Goal: Task Accomplishment & Management: Manage account settings

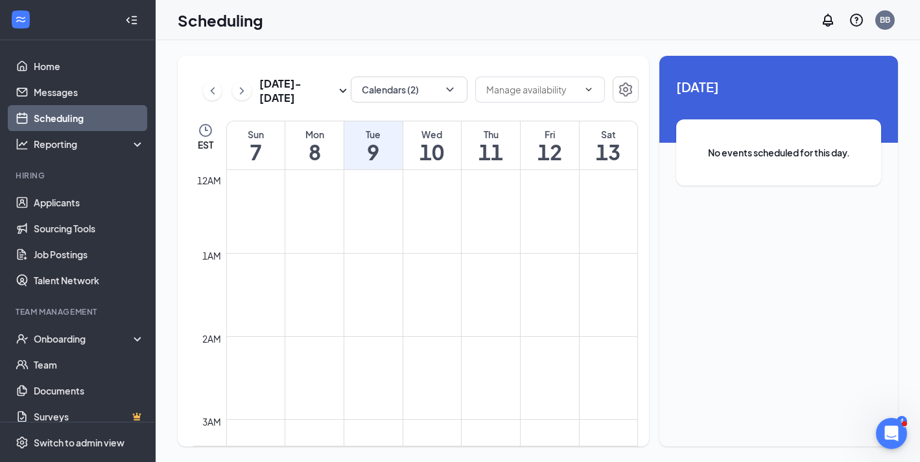
scroll to position [835, 0]
click at [442, 270] on div at bounding box center [433, 264] width 52 height 20
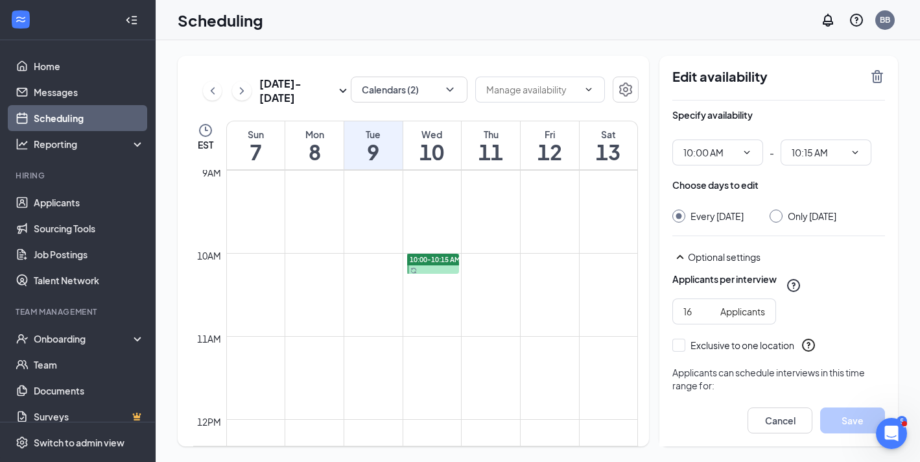
click at [440, 257] on span "10:00-10:15 AM" at bounding box center [435, 259] width 51 height 9
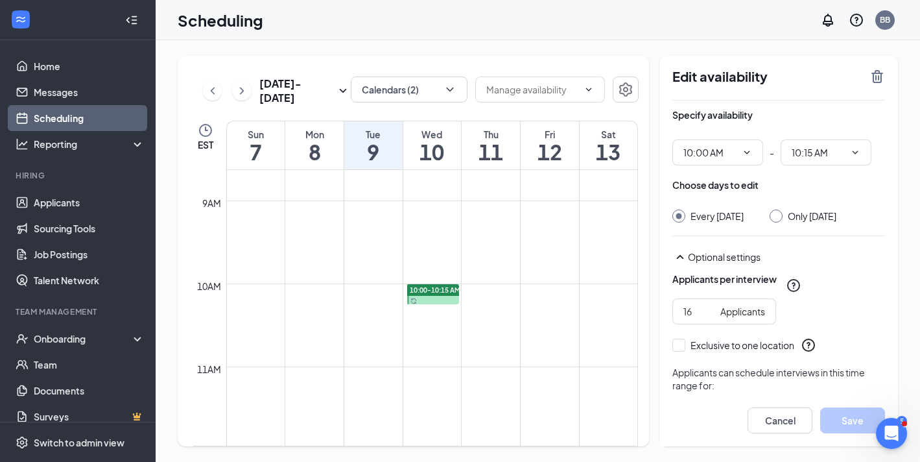
scroll to position [721, 0]
click at [215, 89] on icon "ChevronLeft" at bounding box center [212, 91] width 13 height 16
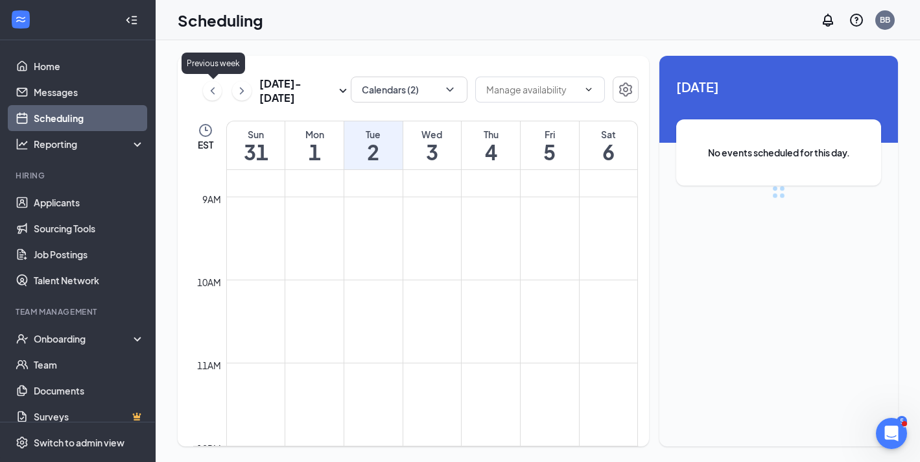
scroll to position [638, 0]
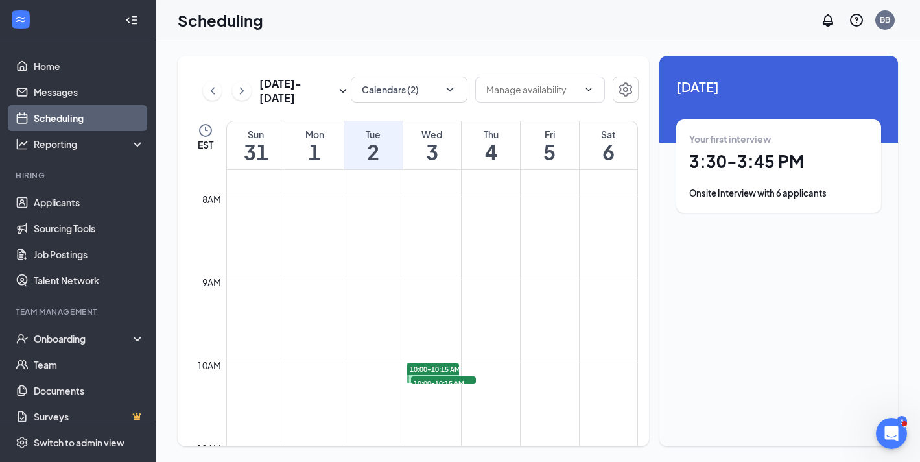
click at [454, 381] on div "10:00-10:15 AM 7" at bounding box center [443, 380] width 67 height 10
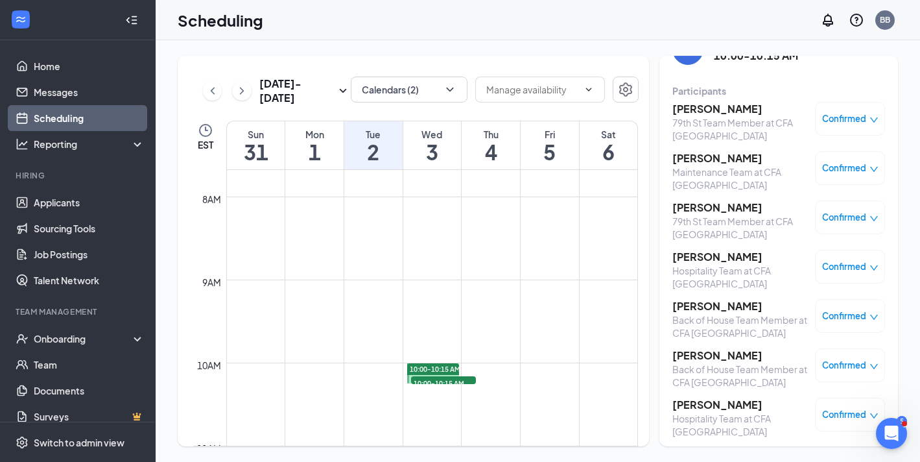
scroll to position [47, 0]
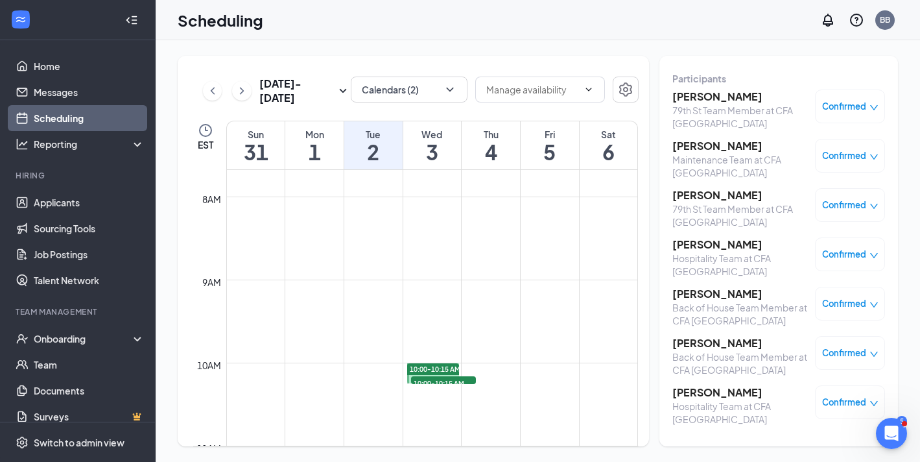
click at [215, 93] on icon "ChevronLeft" at bounding box center [212, 91] width 13 height 16
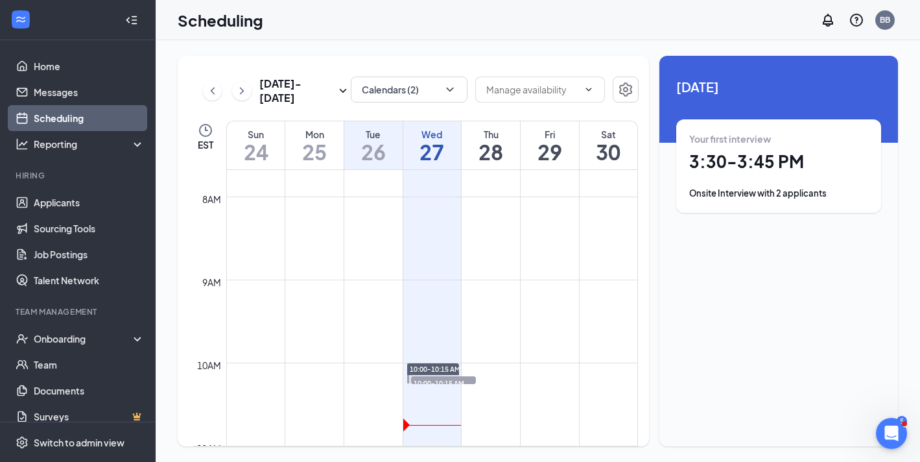
click at [449, 376] on span "10:00-10:15 AM" at bounding box center [443, 382] width 65 height 13
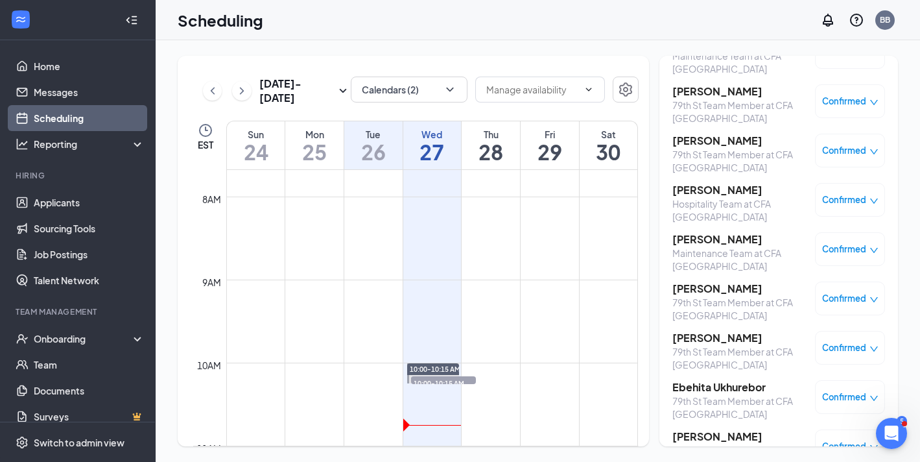
scroll to position [217, 0]
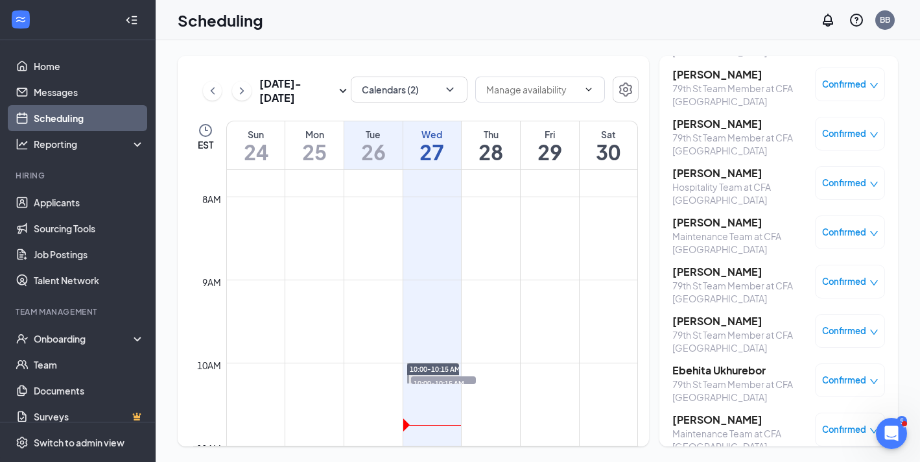
click at [702, 319] on h3 "[PERSON_NAME]" at bounding box center [741, 321] width 136 height 14
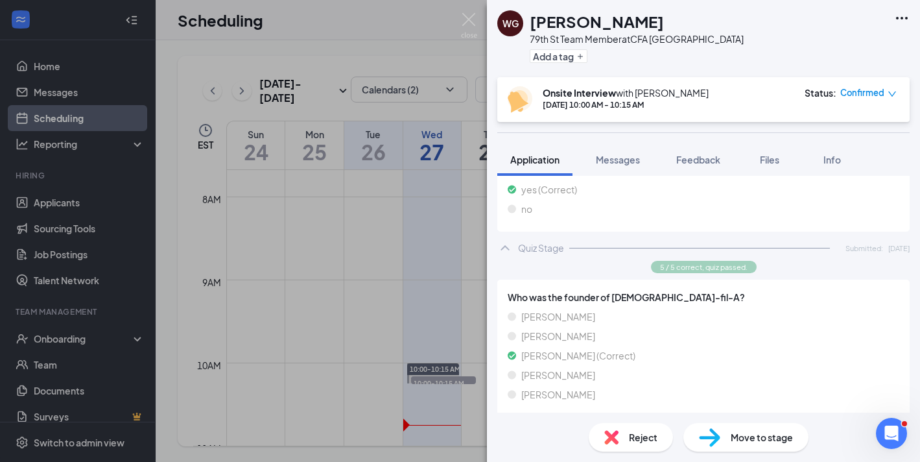
scroll to position [776, 0]
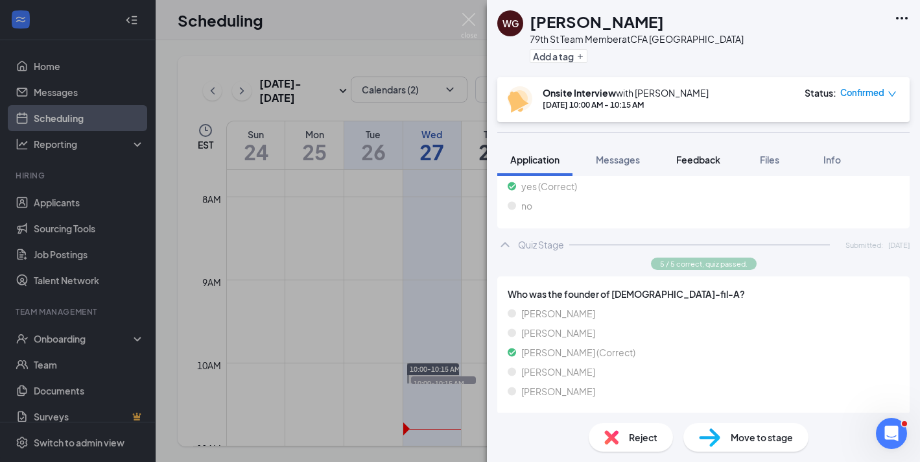
click at [696, 159] on span "Feedback" at bounding box center [698, 160] width 44 height 12
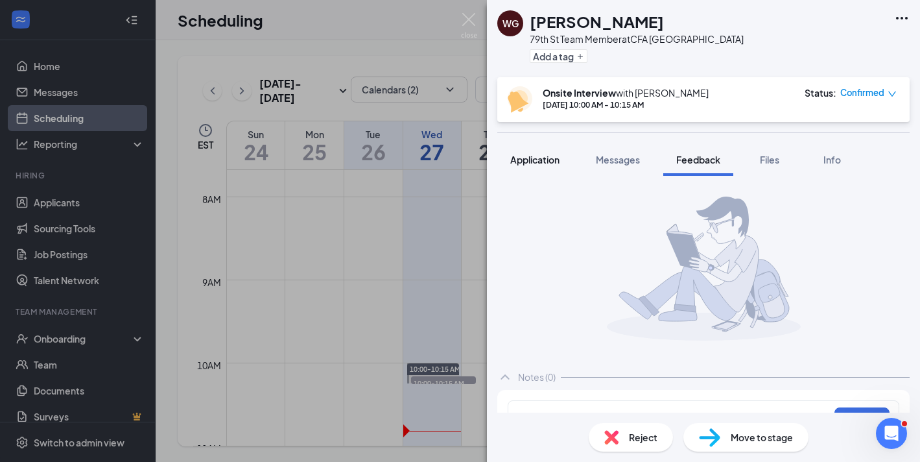
click at [545, 156] on span "Application" at bounding box center [534, 160] width 49 height 12
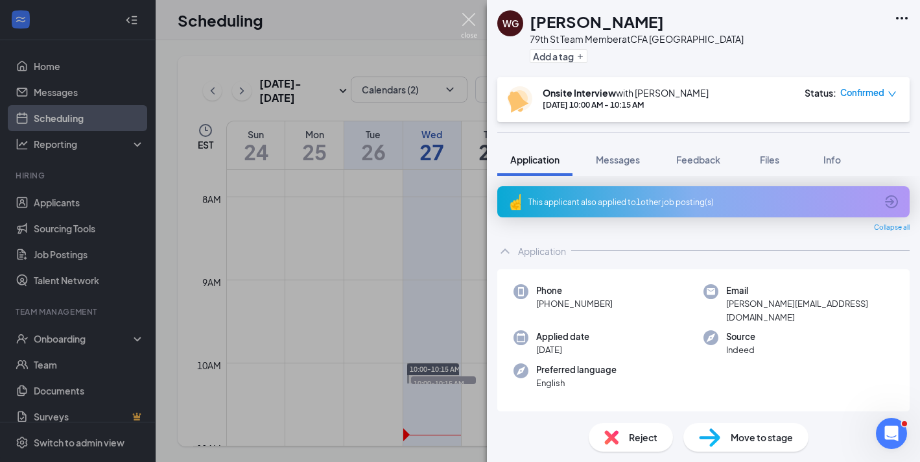
click at [467, 21] on img at bounding box center [469, 25] width 16 height 25
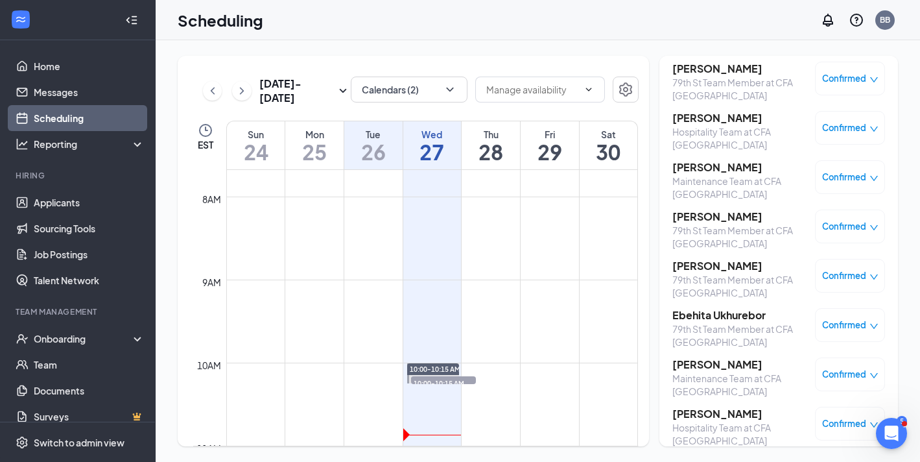
scroll to position [294, 0]
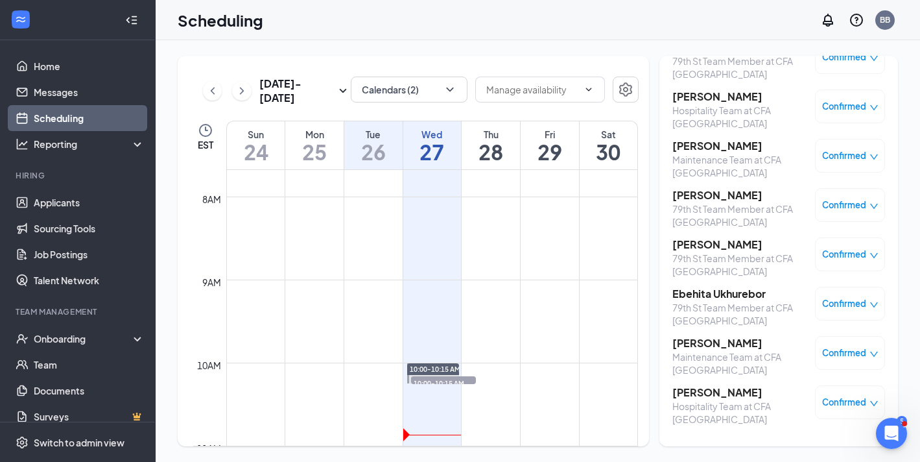
click at [714, 403] on div "Hospitality Team at CFA [GEOGRAPHIC_DATA]" at bounding box center [741, 413] width 136 height 26
click at [719, 394] on h3 "[PERSON_NAME]" at bounding box center [741, 392] width 136 height 14
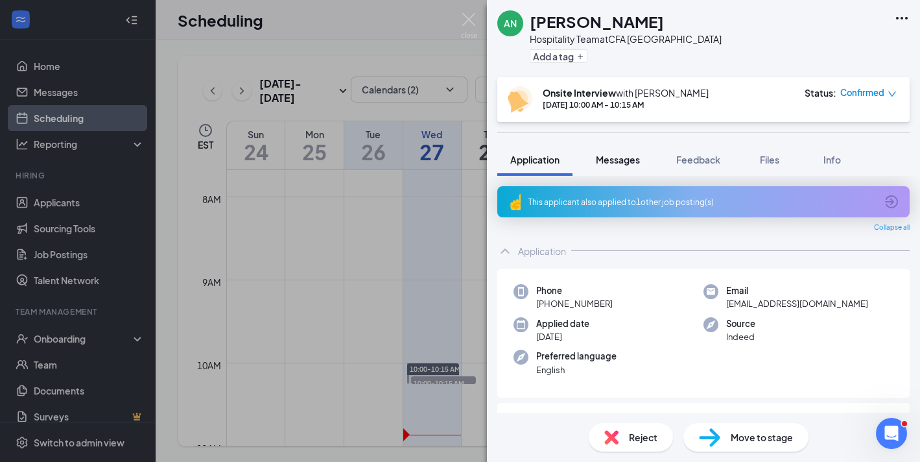
click at [628, 156] on span "Messages" at bounding box center [618, 160] width 44 height 12
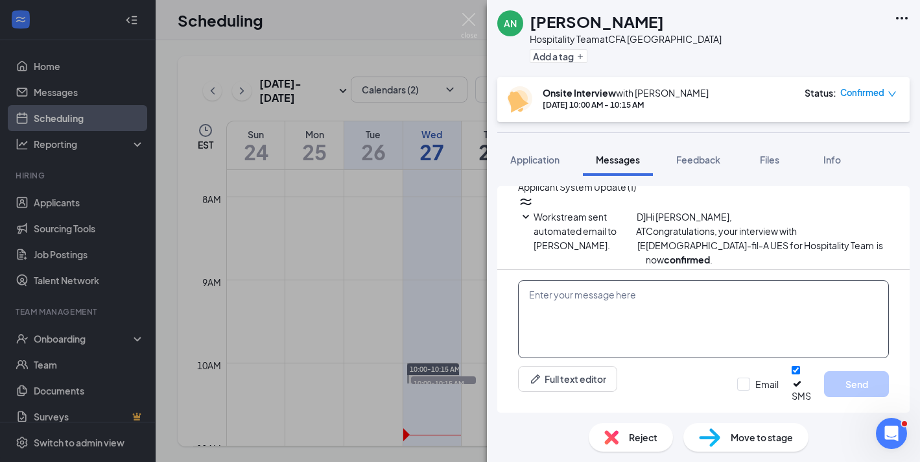
scroll to position [638, 0]
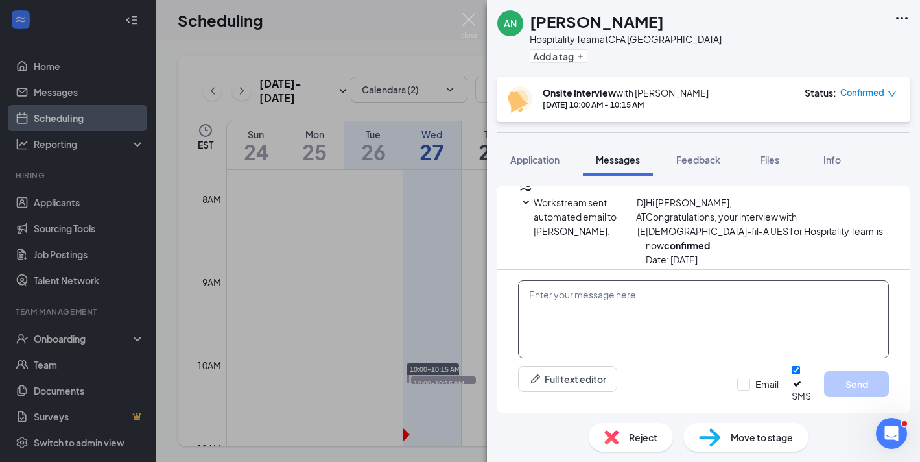
click at [649, 333] on textarea at bounding box center [703, 319] width 371 height 78
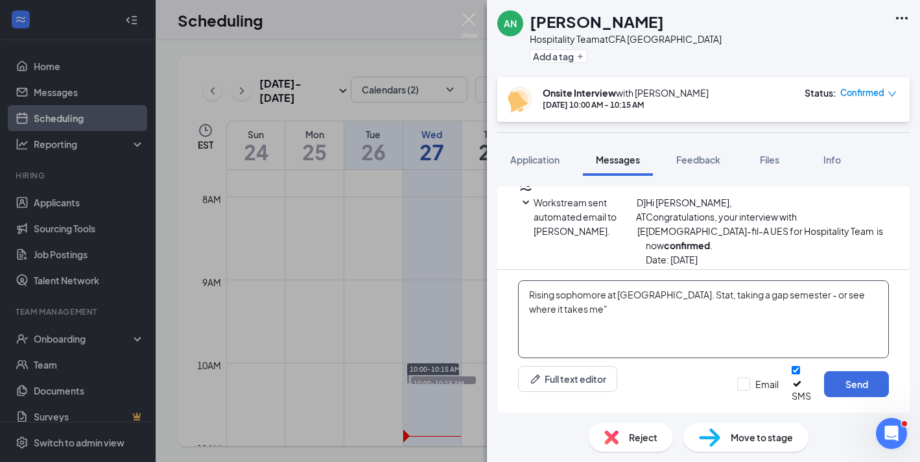
click at [775, 308] on textarea "Rising sophomore at [GEOGRAPHIC_DATA]. Stat, taking a gap semester - or see whe…" at bounding box center [703, 319] width 371 height 78
click at [878, 307] on textarea "Rising sophomore at [GEOGRAPHIC_DATA]. Stat, taking a gap semester - or "see wh…" at bounding box center [703, 319] width 371 height 78
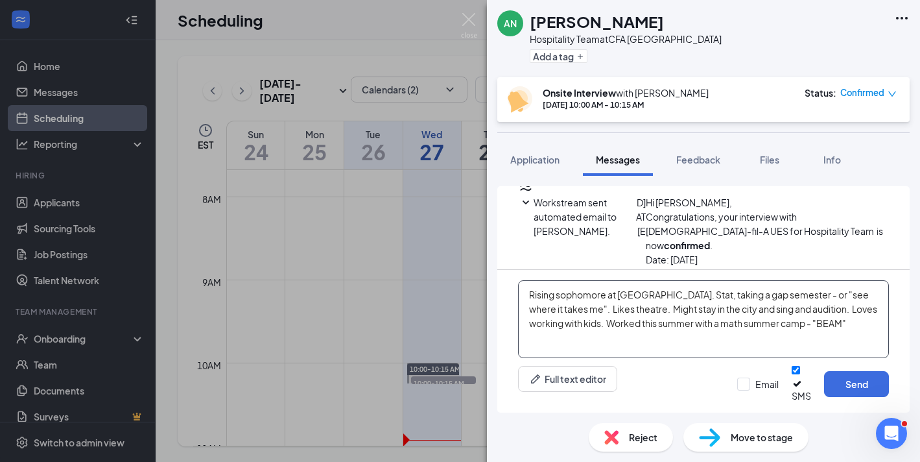
click at [528, 304] on textarea "Rising sophomore at [GEOGRAPHIC_DATA]. Stat, taking a gap semester - or "see wh…" at bounding box center [703, 319] width 371 height 78
type textarea "HIRE. Rising sophomore at [GEOGRAPHIC_DATA]. Stat, taking a gap semester - or "…"
drag, startPoint x: 862, startPoint y: 332, endPoint x: 499, endPoint y: 295, distance: 365.1
click at [499, 295] on div "HIRE. Rising sophomore at [GEOGRAPHIC_DATA]. Stat, taking a gap semester - or "…" at bounding box center [703, 341] width 412 height 143
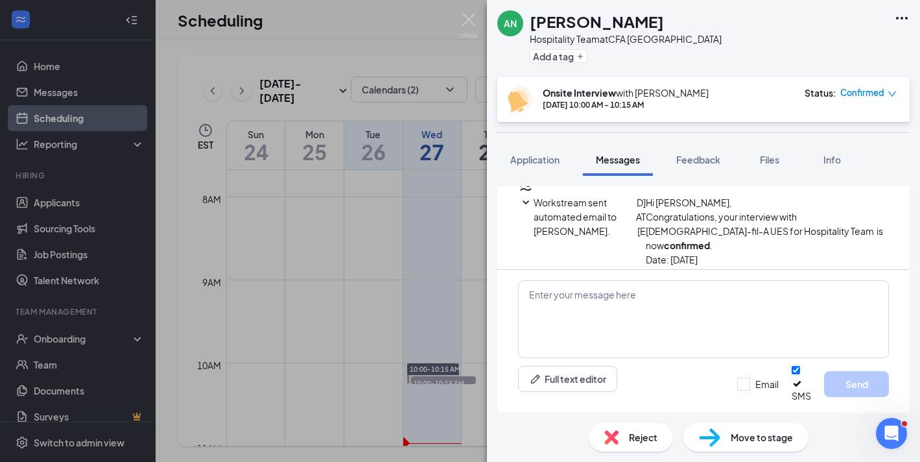
click at [713, 142] on div "AN Ange Nabyoure Hospitality Team at CFA [GEOGRAPHIC_DATA] Add a tag Onsite Int…" at bounding box center [703, 231] width 433 height 462
click at [706, 158] on span "Feedback" at bounding box center [698, 160] width 44 height 12
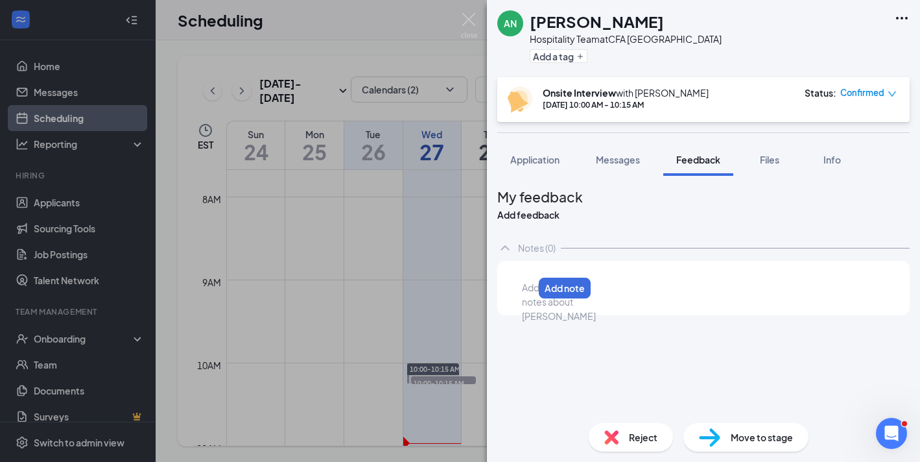
click at [533, 294] on div at bounding box center [528, 288] width 10 height 14
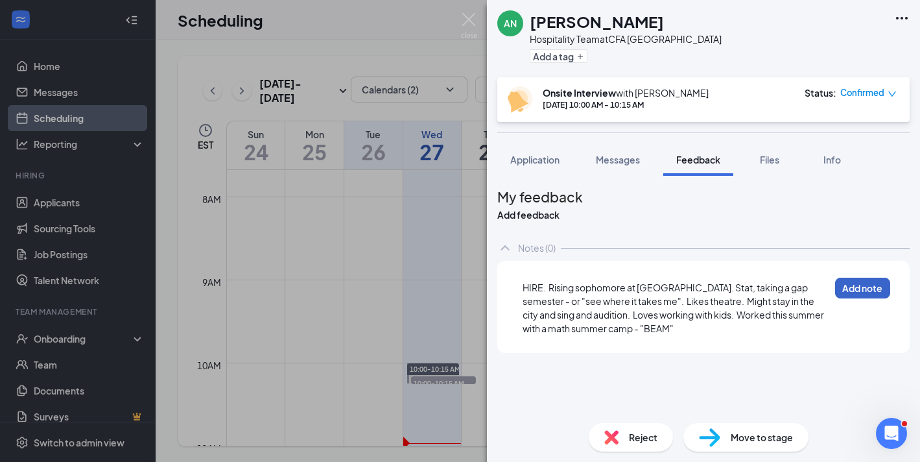
click at [880, 298] on button "Add note" at bounding box center [862, 288] width 55 height 21
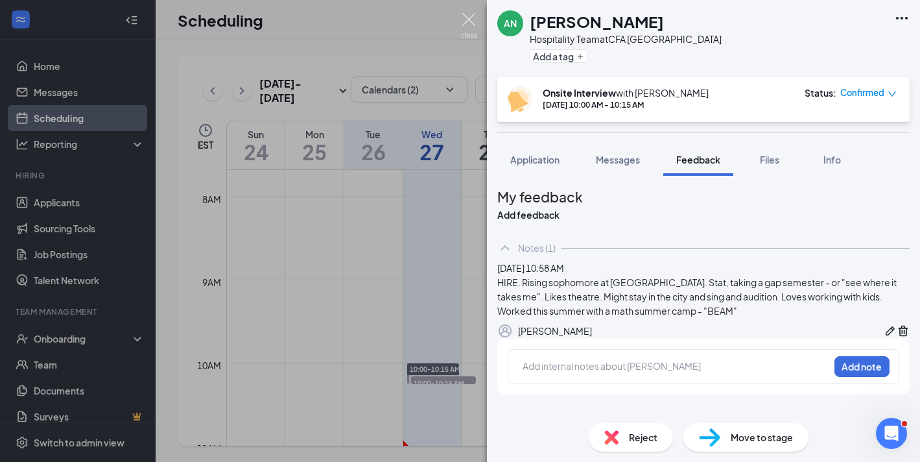
click at [469, 16] on img at bounding box center [469, 25] width 16 height 25
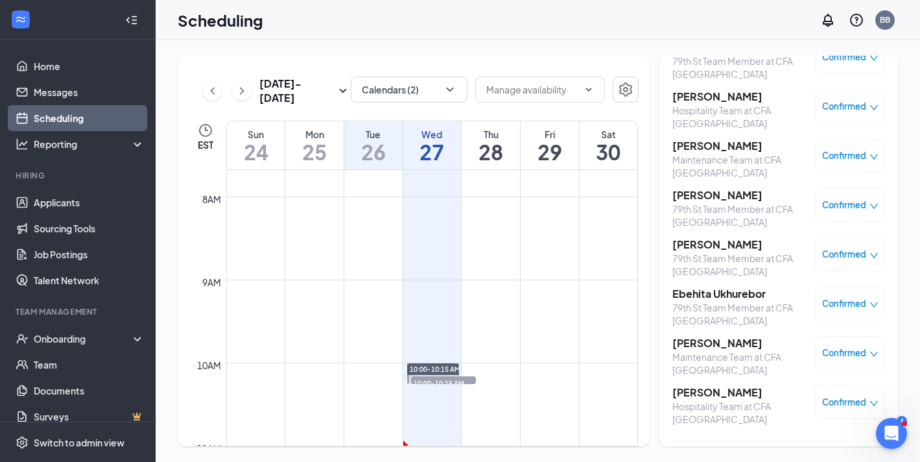
click at [692, 343] on h3 "[PERSON_NAME]" at bounding box center [741, 343] width 136 height 14
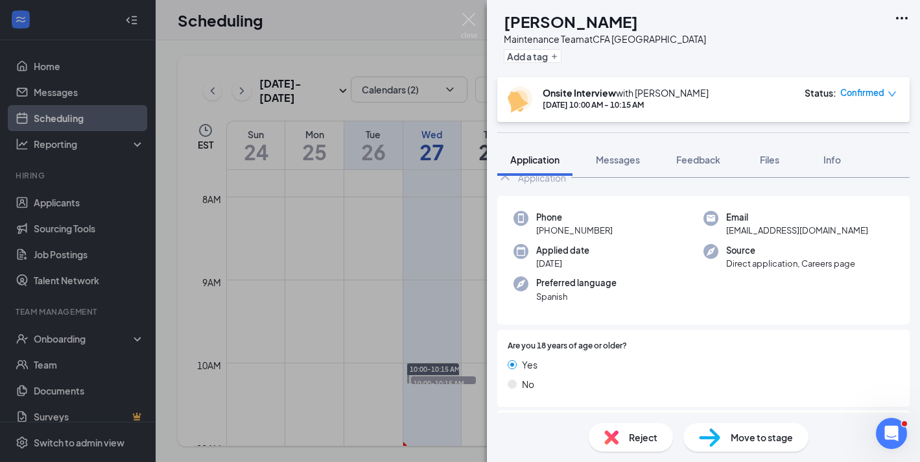
scroll to position [42, 0]
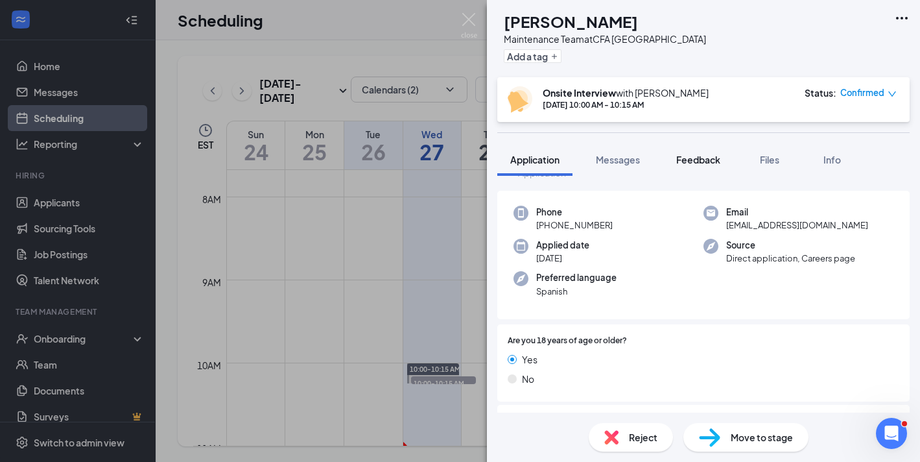
click at [699, 166] on button "Feedback" at bounding box center [698, 159] width 70 height 32
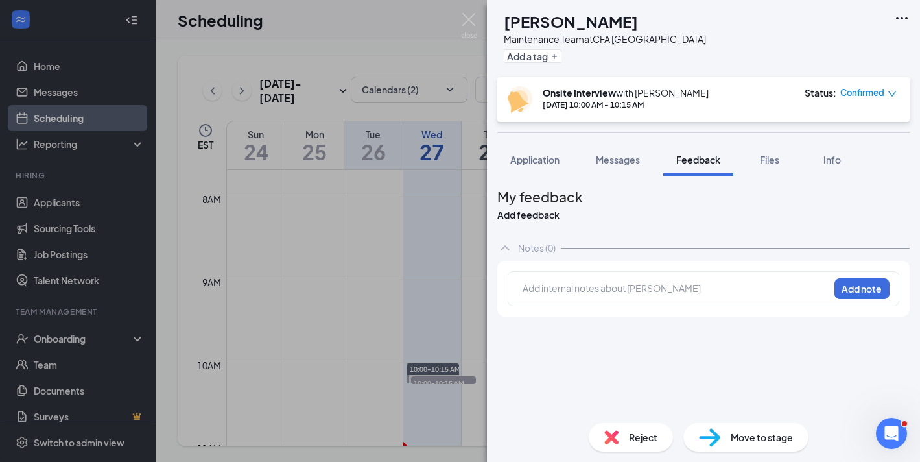
click at [627, 299] on div at bounding box center [676, 290] width 307 height 18
click at [630, 295] on div at bounding box center [675, 288] width 305 height 14
click at [543, 151] on button "Application" at bounding box center [534, 159] width 75 height 32
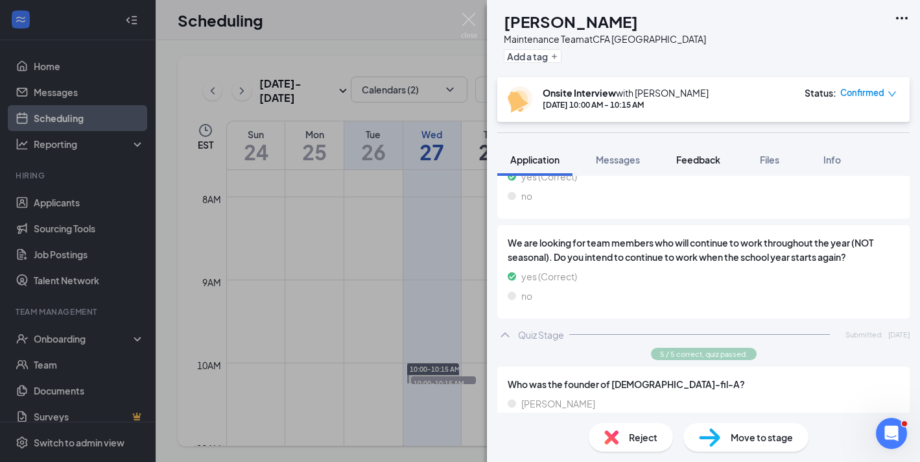
scroll to position [700, 0]
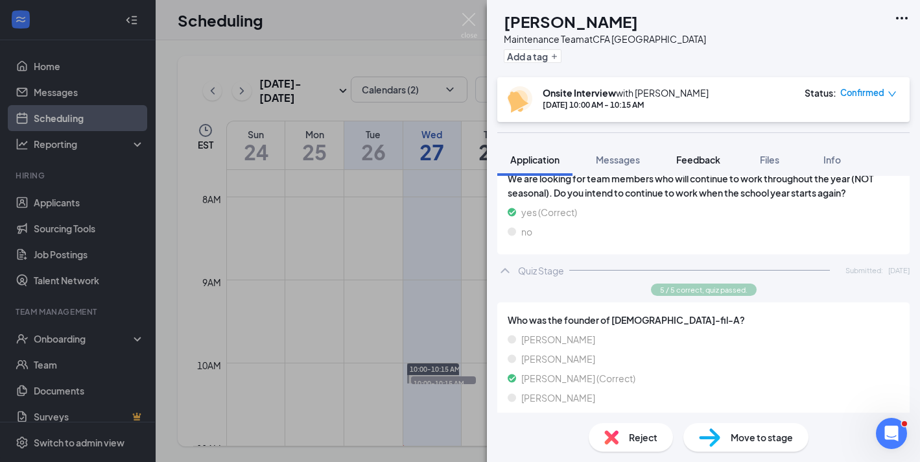
click at [687, 151] on button "Feedback" at bounding box center [698, 159] width 70 height 32
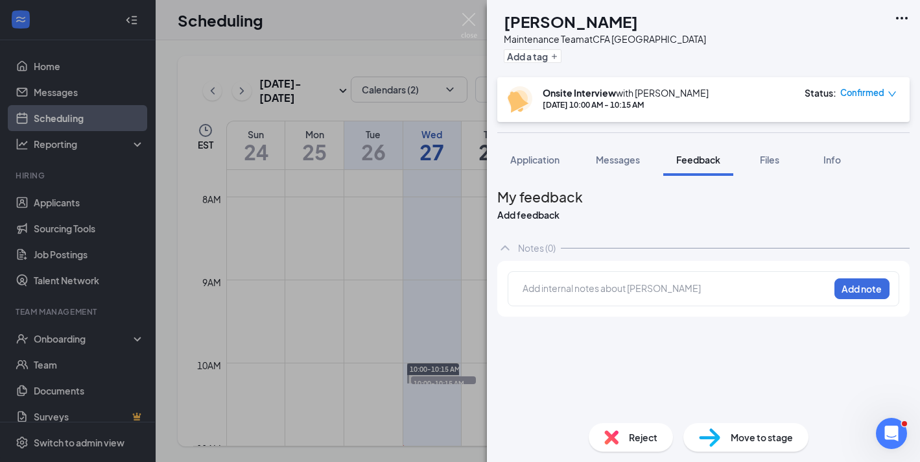
click at [557, 306] on div "Add internal notes about [PERSON_NAME] Add note" at bounding box center [704, 288] width 392 height 35
click at [565, 295] on div at bounding box center [675, 288] width 305 height 14
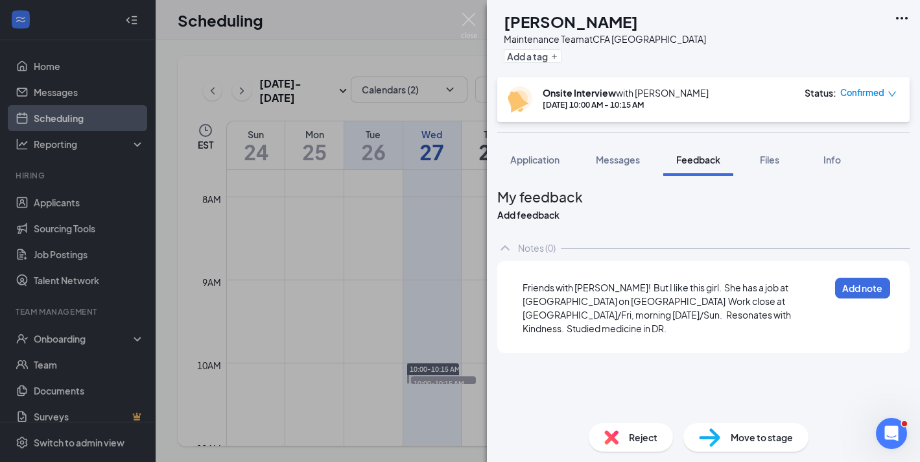
click at [606, 298] on span "Friends with [PERSON_NAME]! But I like this girl. She has a job at [GEOGRAPHIC_…" at bounding box center [658, 307] width 270 height 53
click at [873, 298] on button "Add note" at bounding box center [862, 288] width 55 height 21
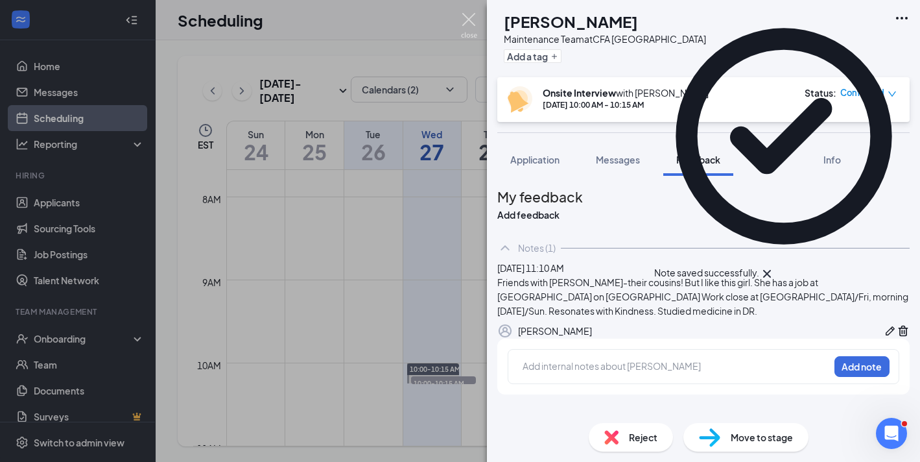
click at [467, 17] on img at bounding box center [469, 25] width 16 height 25
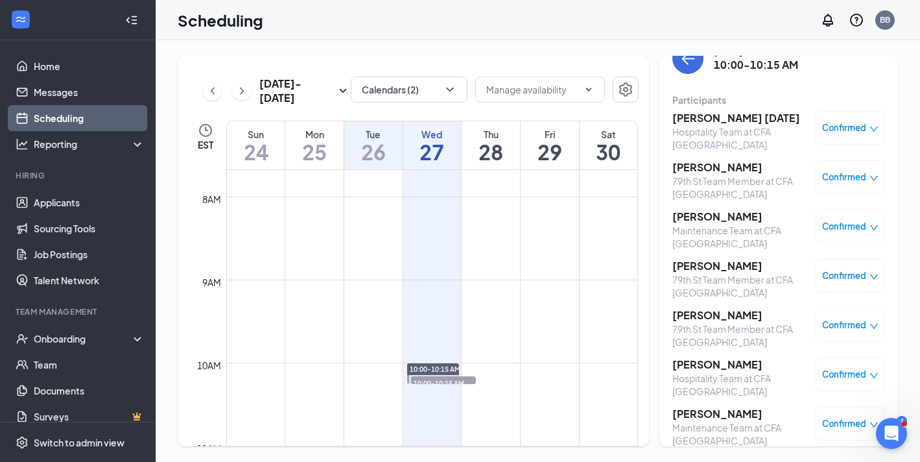
scroll to position [22, 0]
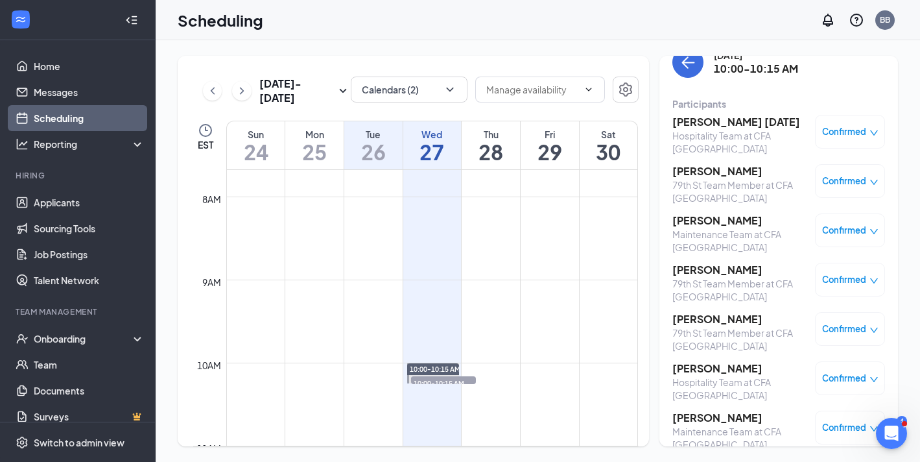
click at [689, 276] on h3 "[PERSON_NAME]" at bounding box center [741, 270] width 136 height 14
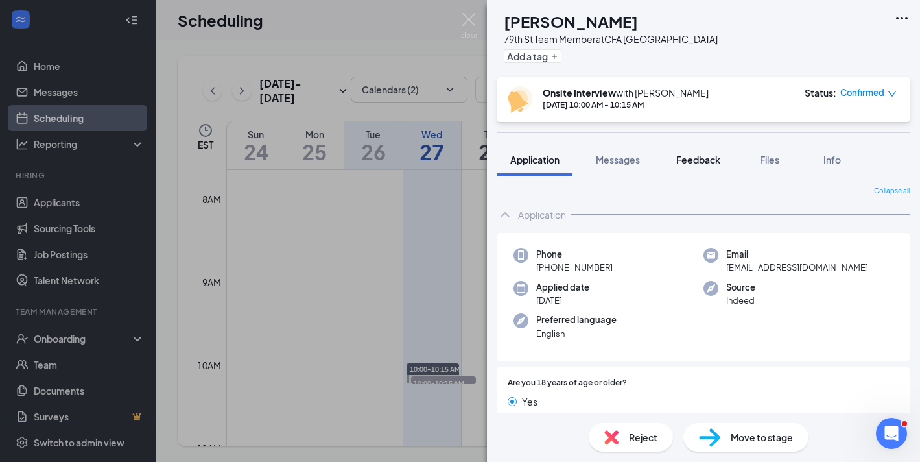
click at [711, 158] on span "Feedback" at bounding box center [698, 160] width 44 height 12
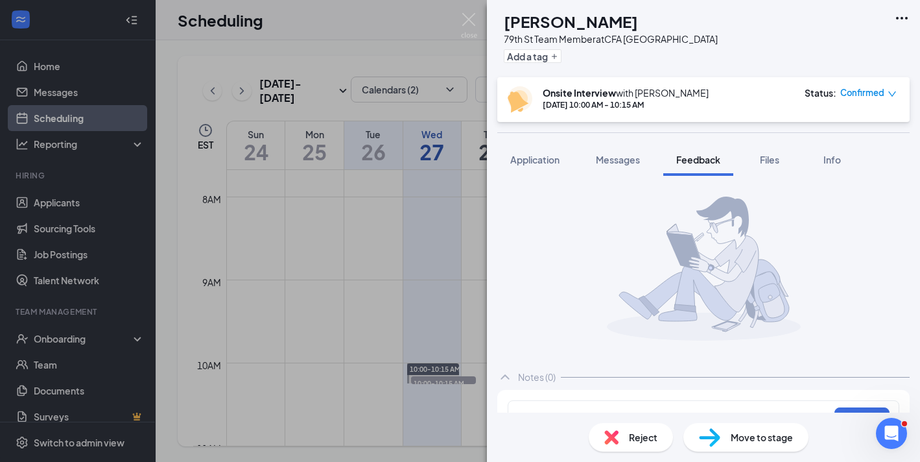
scroll to position [33, 0]
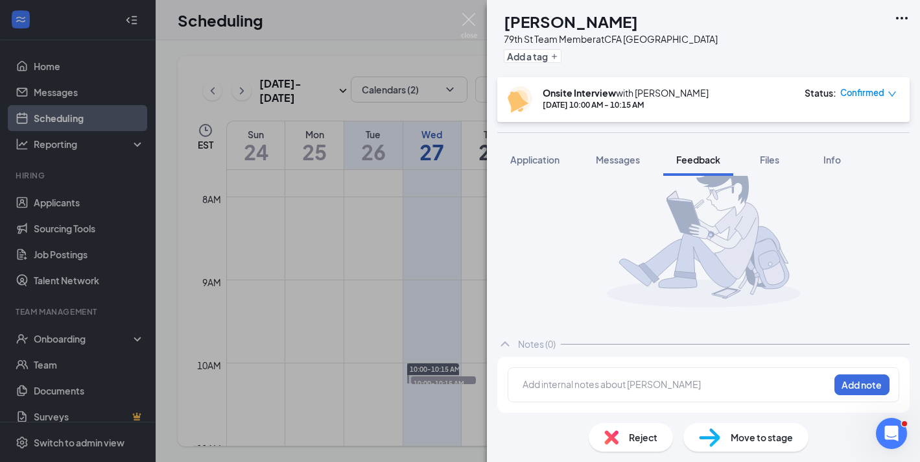
click at [631, 368] on div "Add internal notes about [PERSON_NAME] Add note" at bounding box center [704, 384] width 392 height 35
click at [626, 377] on div at bounding box center [675, 384] width 305 height 14
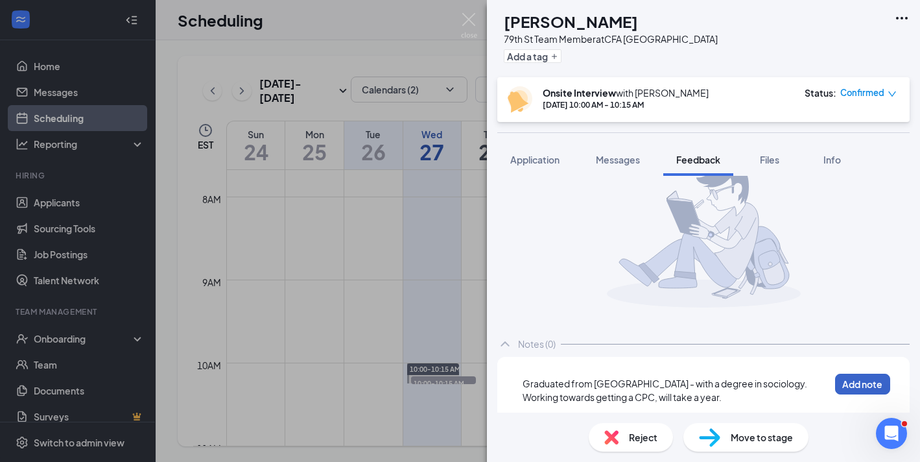
click at [877, 377] on button "Add note" at bounding box center [862, 384] width 55 height 21
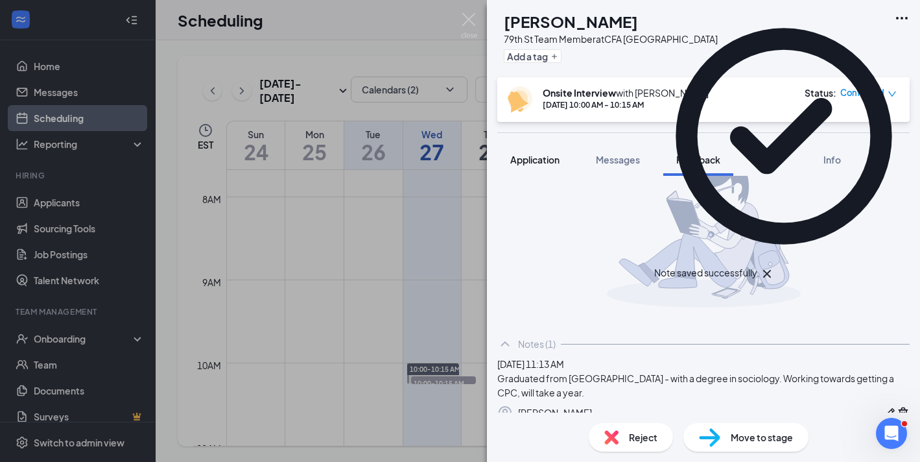
click at [538, 160] on span "Application" at bounding box center [534, 160] width 49 height 12
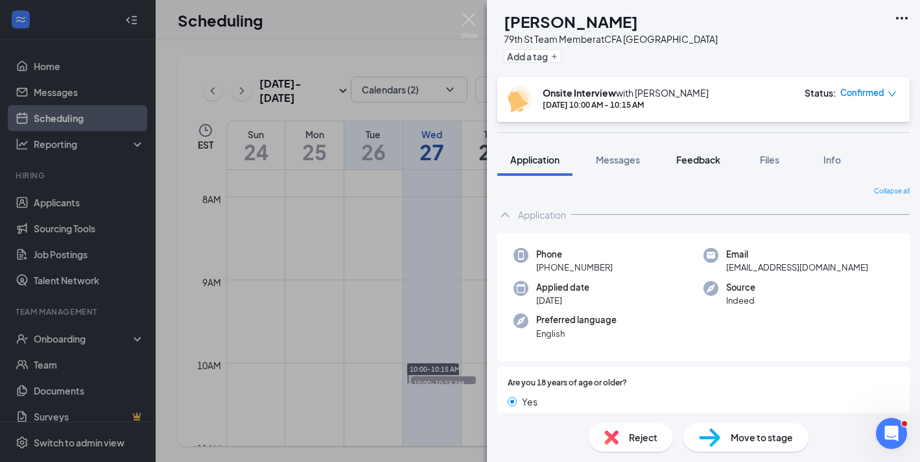
click at [694, 161] on span "Feedback" at bounding box center [698, 160] width 44 height 12
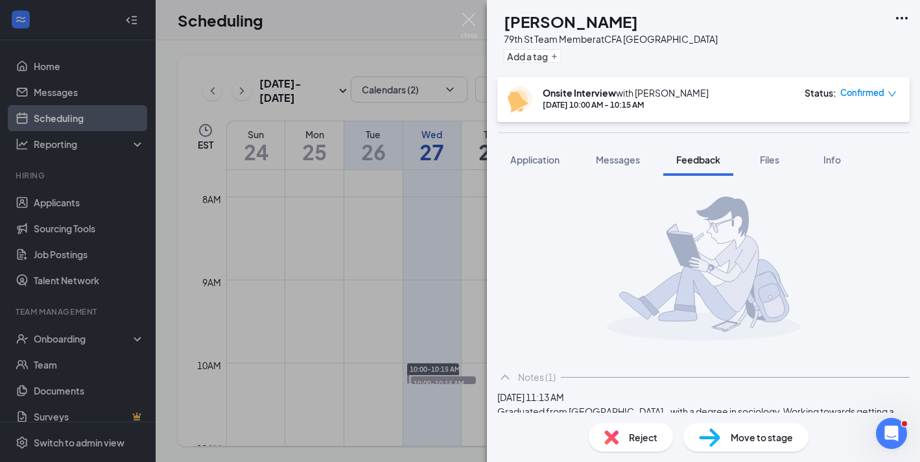
scroll to position [150, 0]
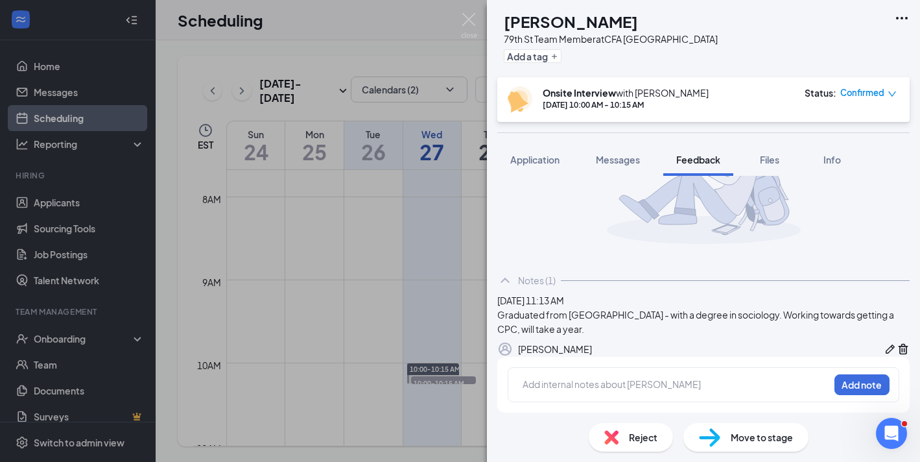
click at [884, 342] on icon "Pen" at bounding box center [890, 348] width 13 height 13
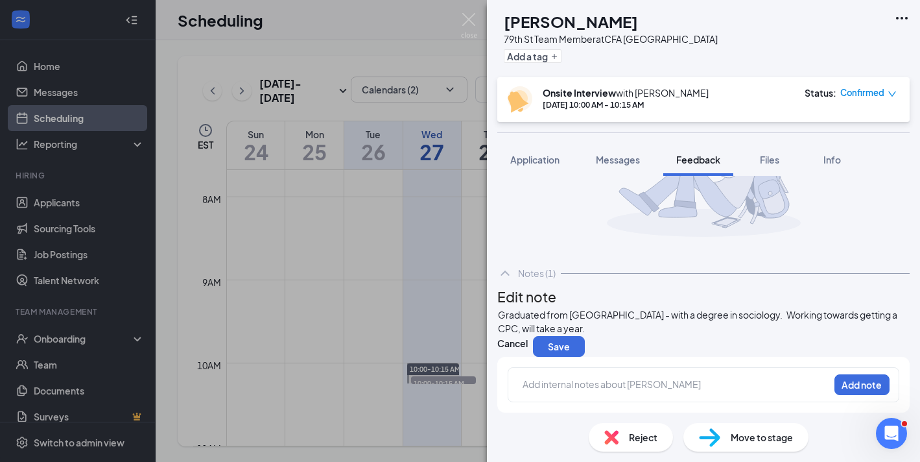
click at [696, 327] on div "Graduated from [GEOGRAPHIC_DATA] - with a degree in sociology. Working towards …" at bounding box center [703, 321] width 411 height 27
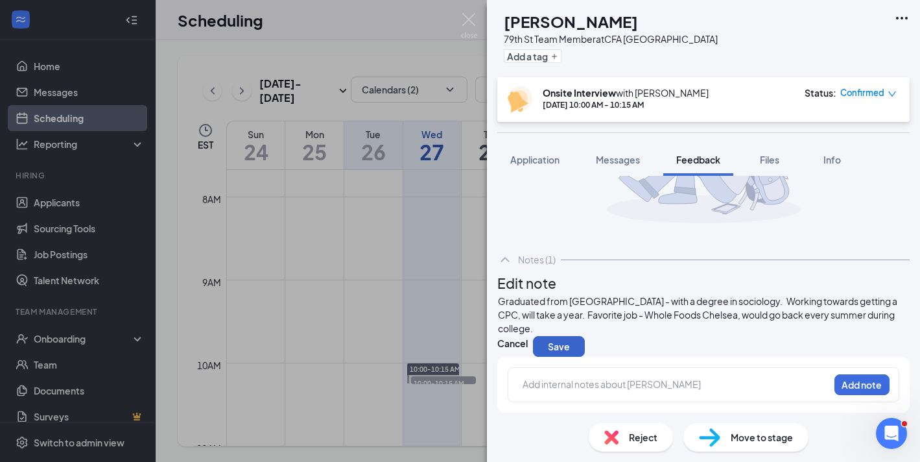
click at [585, 357] on button "Save" at bounding box center [559, 346] width 52 height 21
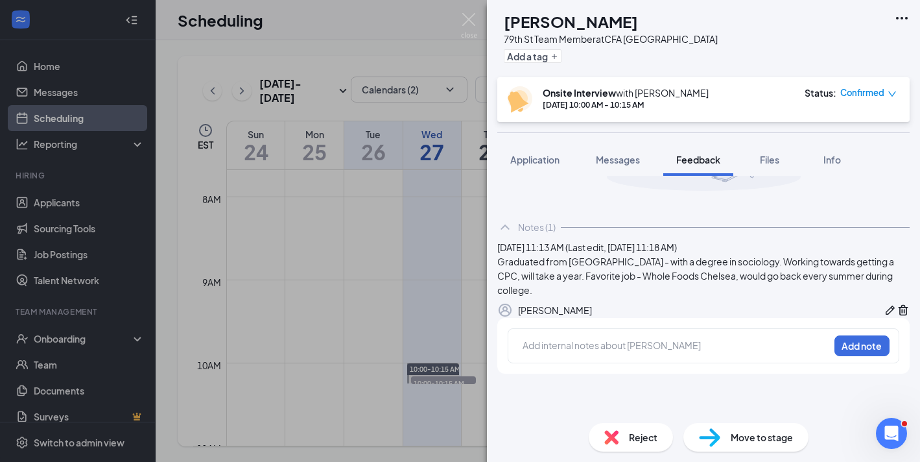
click at [470, 17] on img at bounding box center [469, 25] width 16 height 25
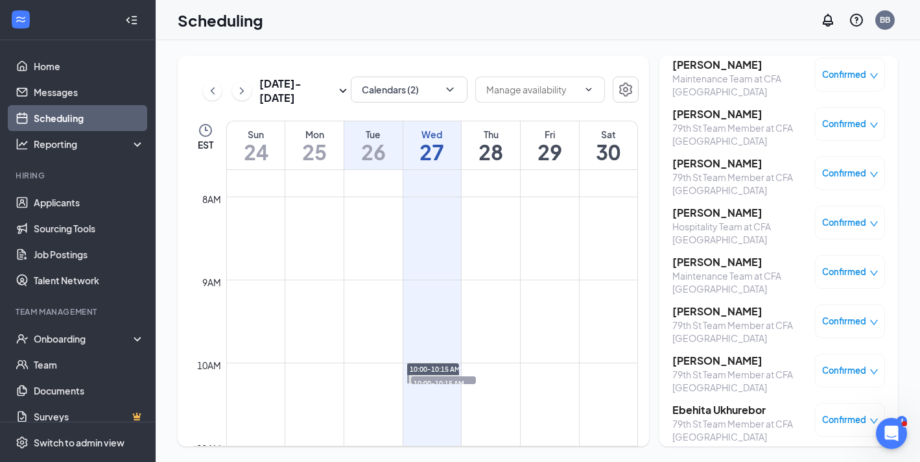
scroll to position [187, 0]
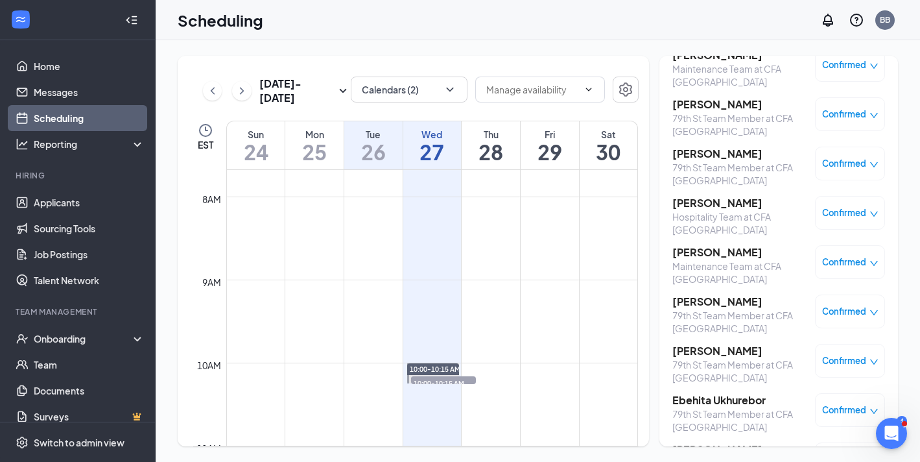
click at [732, 204] on h3 "[PERSON_NAME]" at bounding box center [741, 203] width 136 height 14
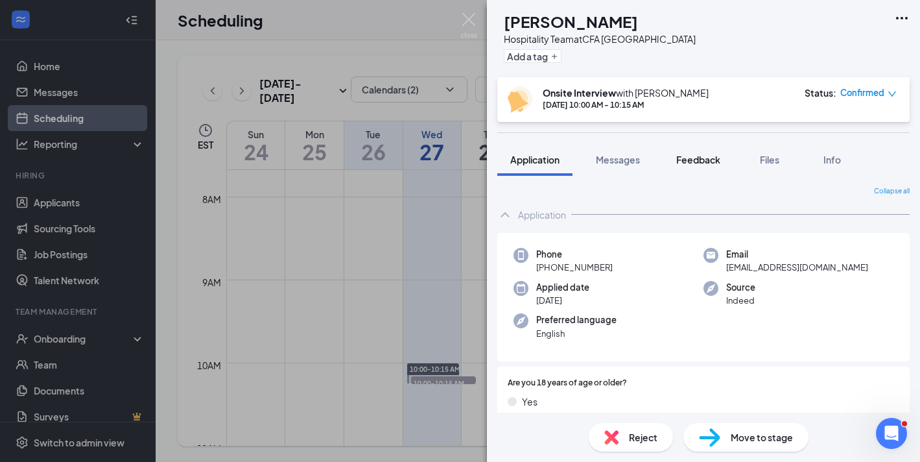
click at [692, 161] on span "Feedback" at bounding box center [698, 160] width 44 height 12
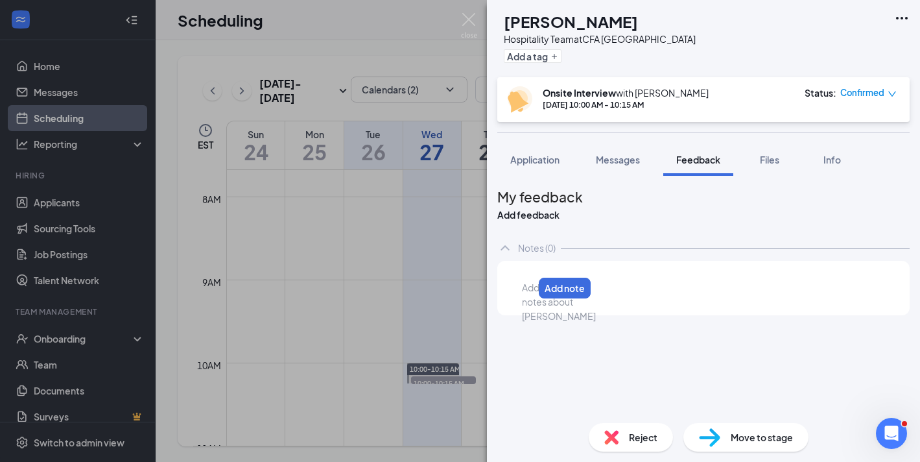
click at [533, 293] on div at bounding box center [528, 288] width 10 height 14
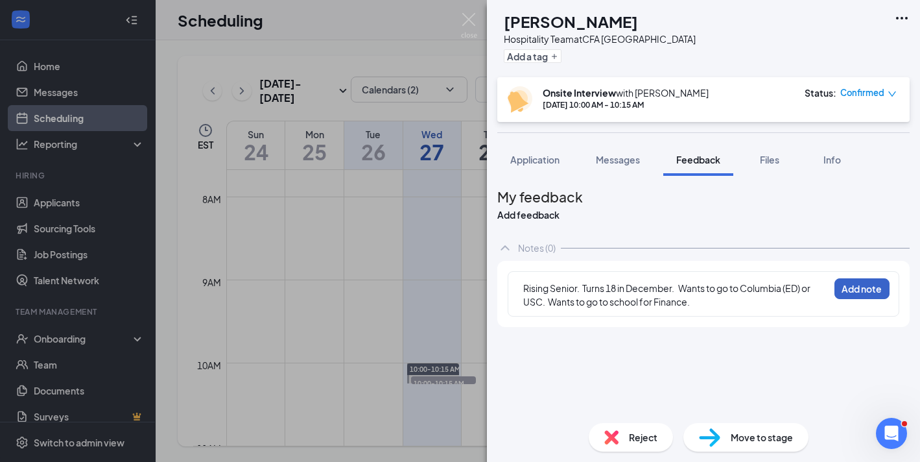
click at [861, 290] on button "Add note" at bounding box center [862, 288] width 55 height 21
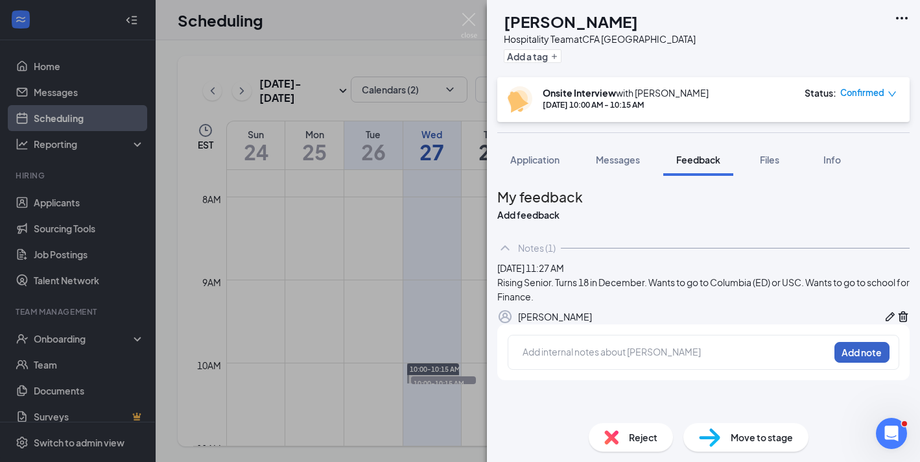
scroll to position [32, 0]
click at [466, 16] on img at bounding box center [469, 25] width 16 height 25
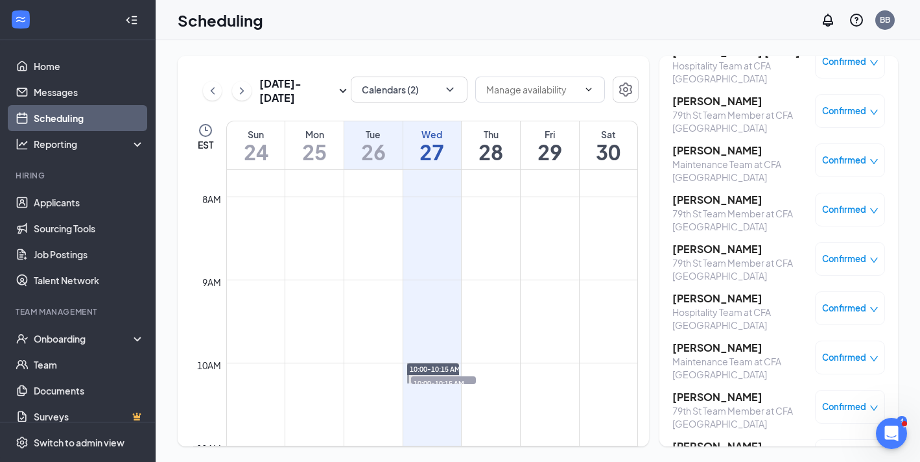
scroll to position [136, 0]
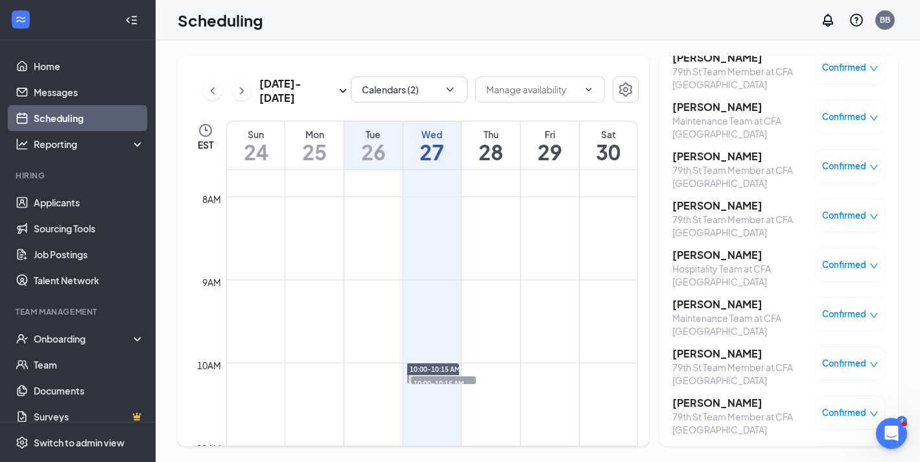
click at [741, 310] on h3 "[PERSON_NAME]" at bounding box center [741, 304] width 136 height 14
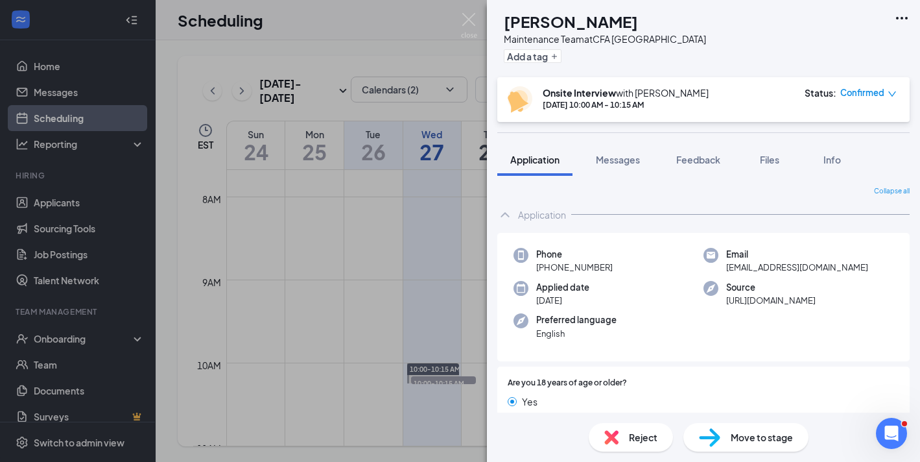
scroll to position [62, 0]
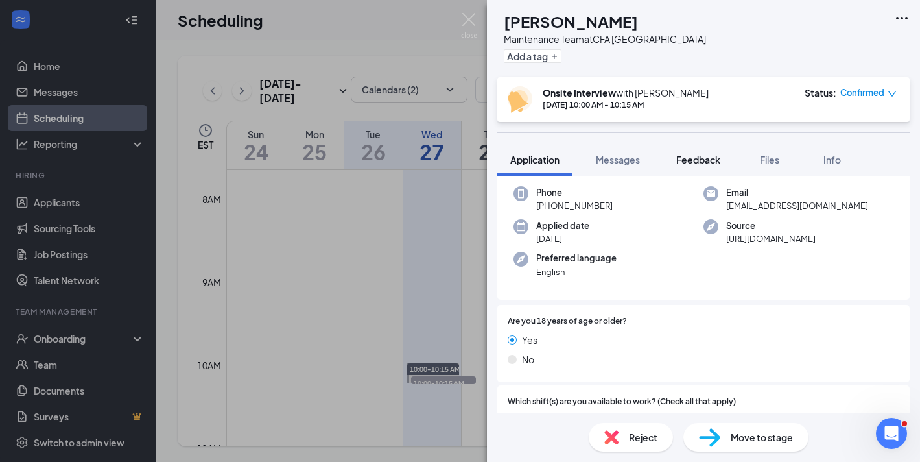
click at [706, 165] on div "Feedback" at bounding box center [698, 159] width 44 height 13
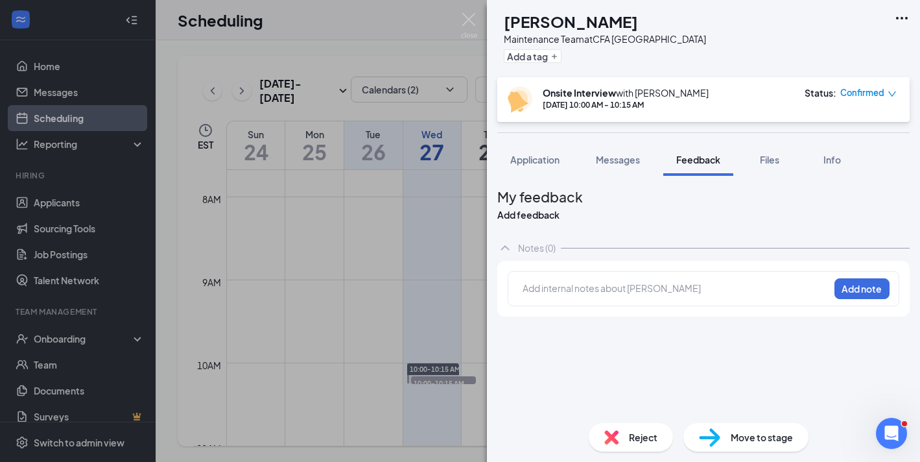
click at [608, 295] on div at bounding box center [675, 288] width 305 height 14
click at [752, 300] on span "Graduated HS in [DATE]. Then did a year of trade school. It wasn't "for him."" at bounding box center [668, 293] width 291 height 25
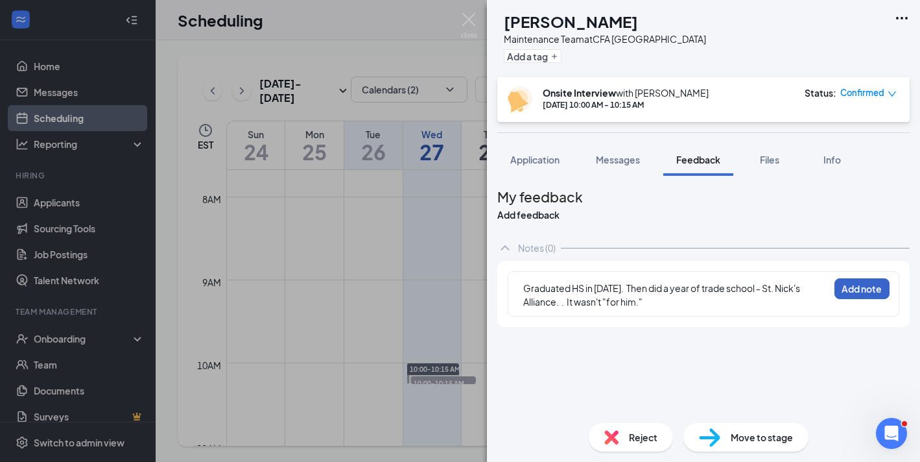
click at [881, 299] on button "Add note" at bounding box center [862, 288] width 55 height 21
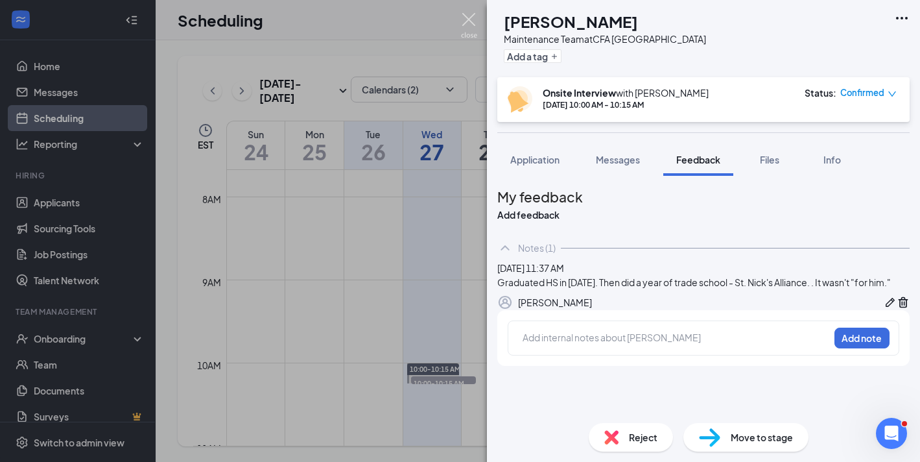
click at [467, 16] on img at bounding box center [469, 25] width 16 height 25
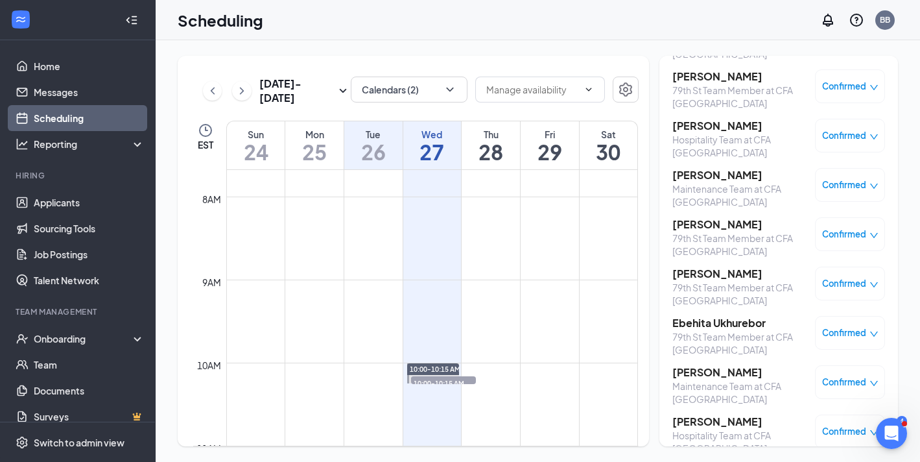
scroll to position [265, 0]
click at [700, 323] on h3 "Ebehita Ukhurebor" at bounding box center [741, 322] width 136 height 14
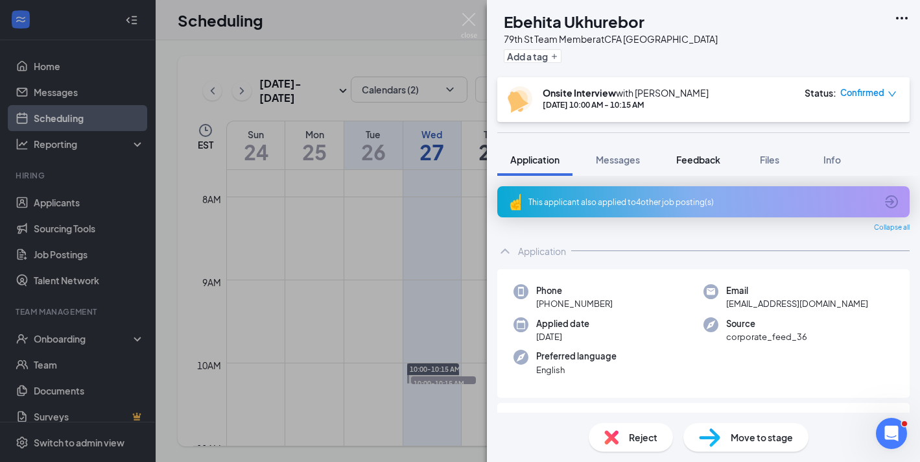
click at [691, 162] on span "Feedback" at bounding box center [698, 160] width 44 height 12
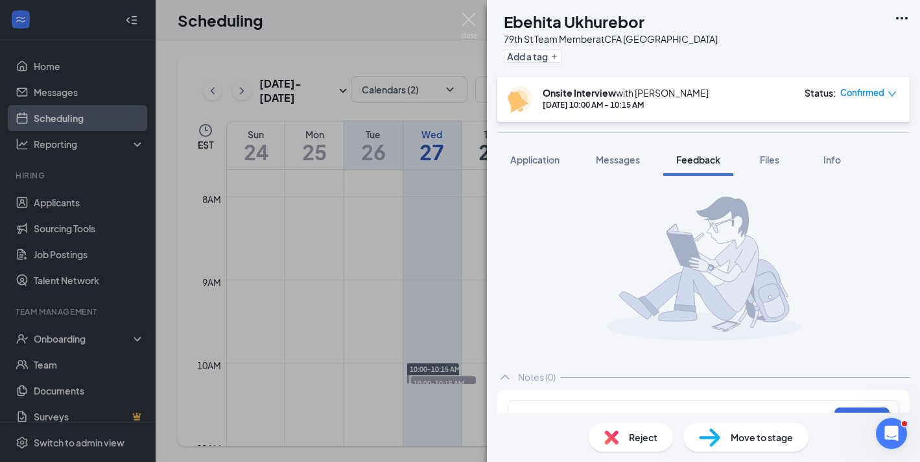
scroll to position [33, 0]
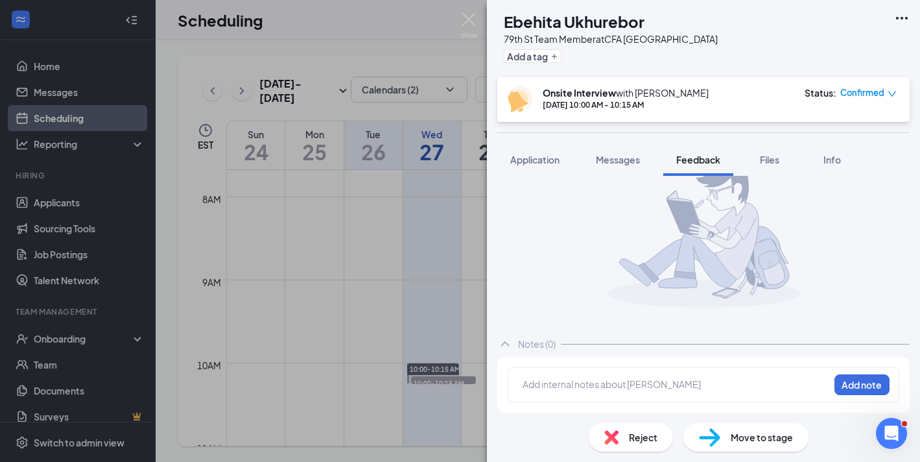
click at [581, 383] on div at bounding box center [675, 384] width 305 height 14
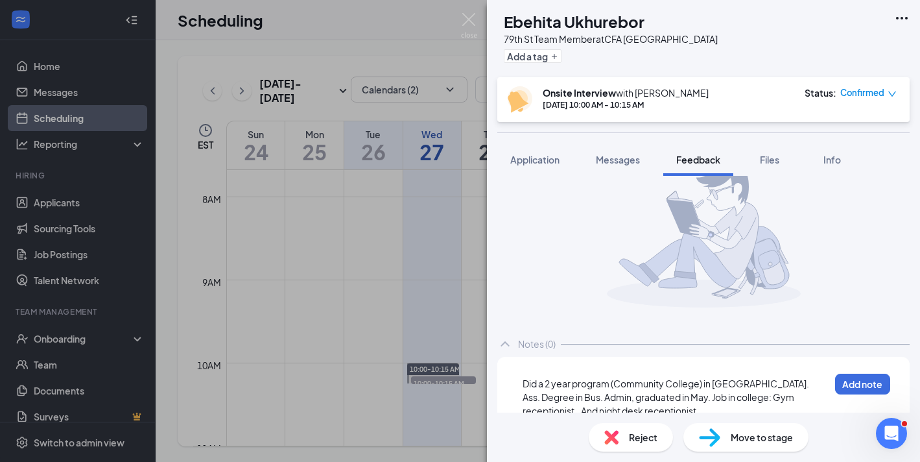
scroll to position [57, 0]
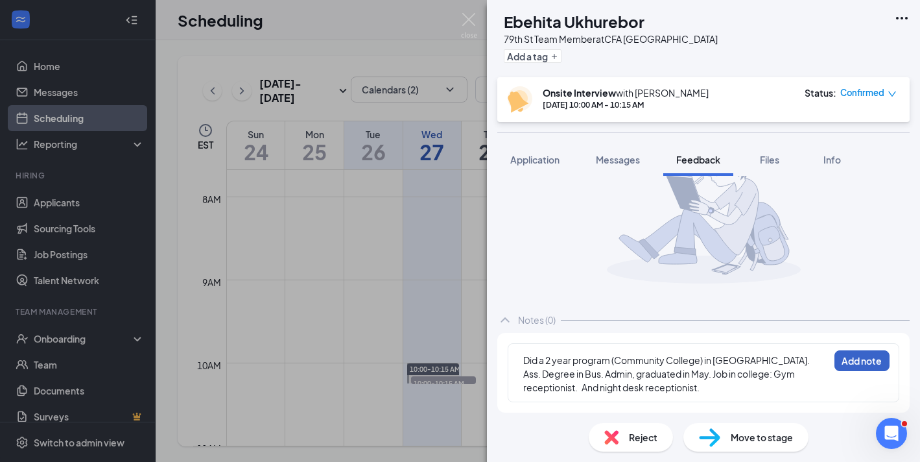
click at [885, 363] on button "Add note" at bounding box center [862, 360] width 55 height 21
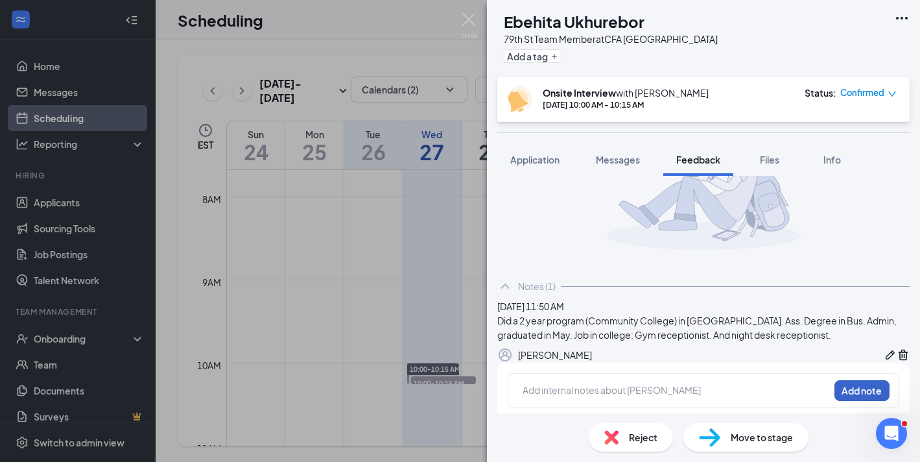
scroll to position [91, 0]
click at [884, 361] on icon "Pen" at bounding box center [890, 354] width 13 height 13
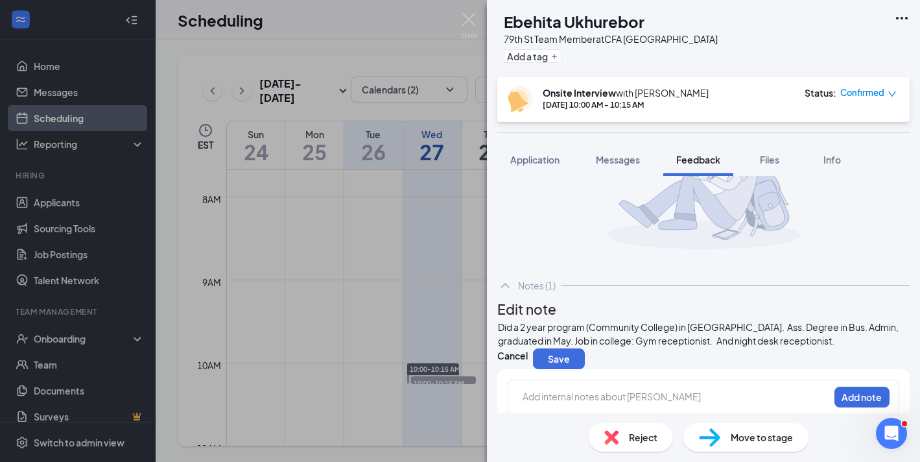
click at [527, 346] on span "Did a 2 year program (Community College) in [GEOGRAPHIC_DATA]. Ass. Degree in B…" at bounding box center [699, 333] width 402 height 25
click at [595, 348] on div ""Ebby" - Did a 2 year program (Community College) in [GEOGRAPHIC_DATA]. Ass. De…" at bounding box center [703, 333] width 411 height 27
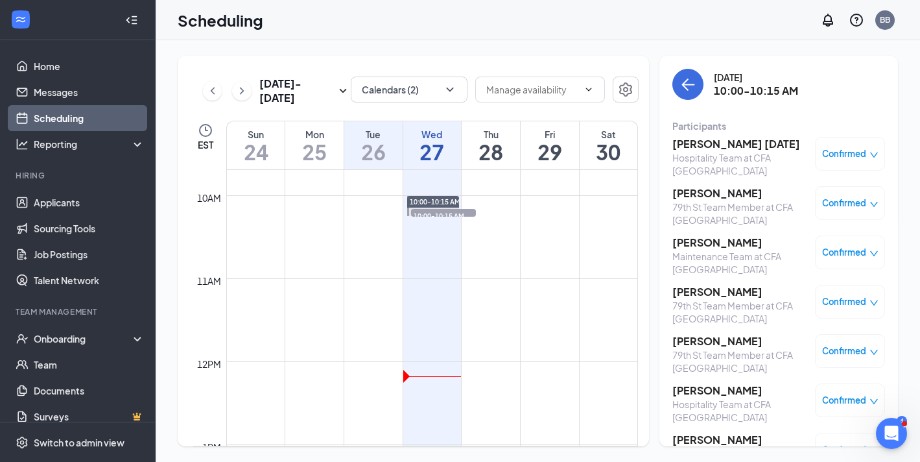
click at [237, 94] on icon "ChevronRight" at bounding box center [241, 91] width 13 height 16
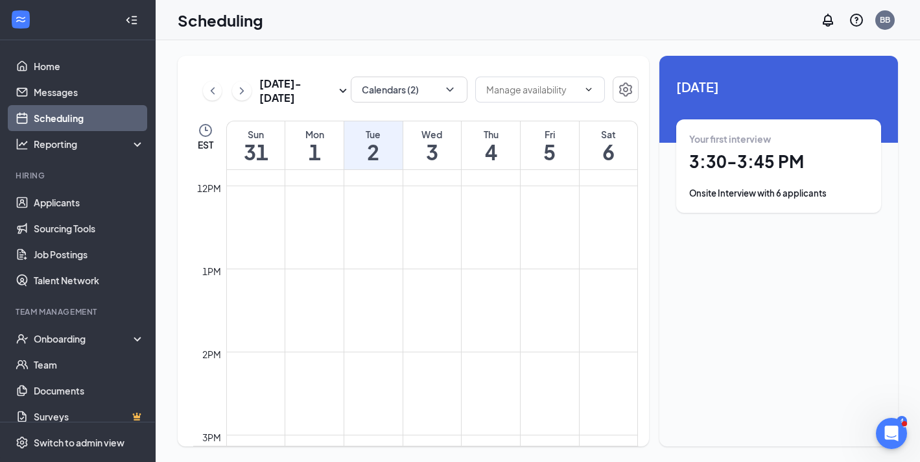
scroll to position [1159, 0]
click at [367, 300] on span "3:30-3:45 PM" at bounding box center [372, 304] width 42 height 9
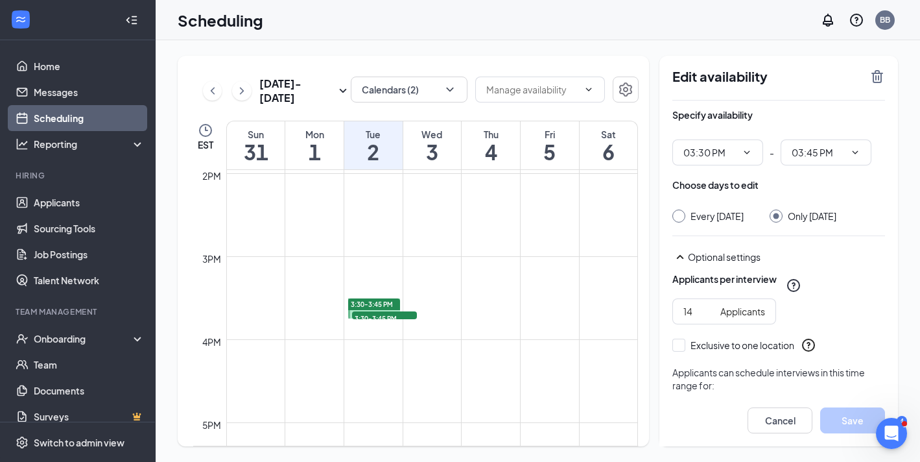
click at [367, 313] on span "3:30-3:45 PM" at bounding box center [384, 317] width 65 height 13
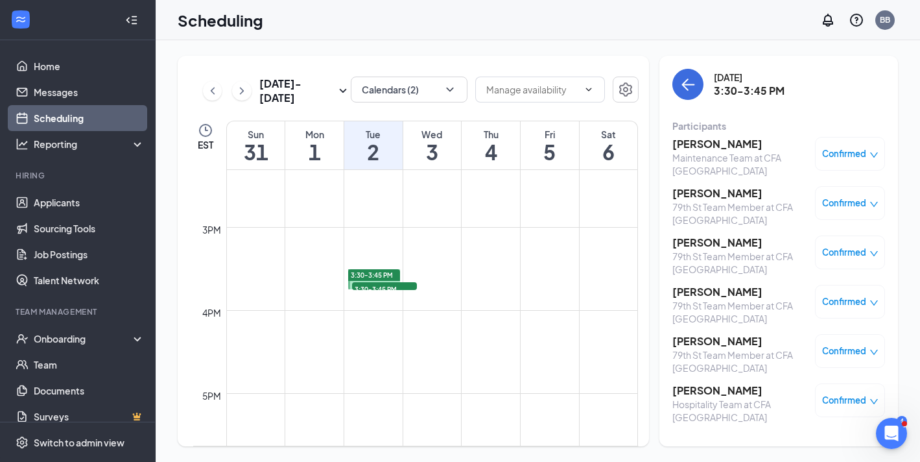
scroll to position [1193, 0]
click at [683, 391] on h3 "[PERSON_NAME]" at bounding box center [741, 390] width 136 height 14
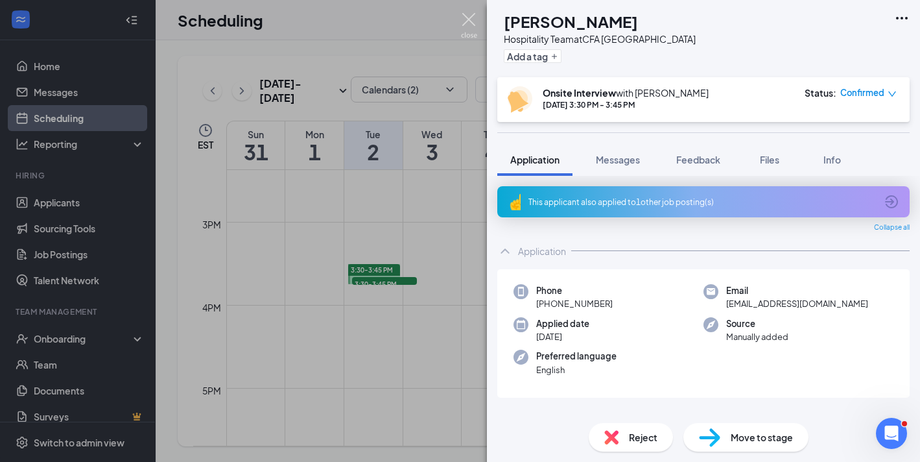
click at [469, 24] on img at bounding box center [469, 25] width 16 height 25
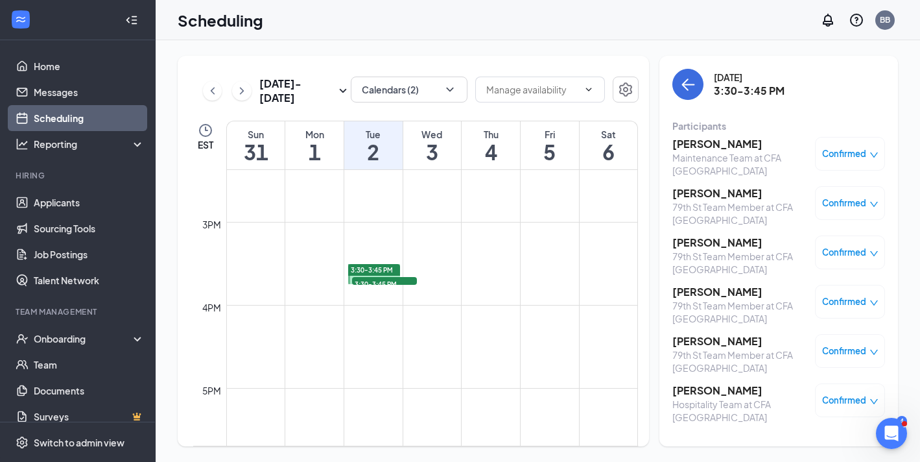
click at [712, 393] on h3 "[PERSON_NAME]" at bounding box center [741, 390] width 136 height 14
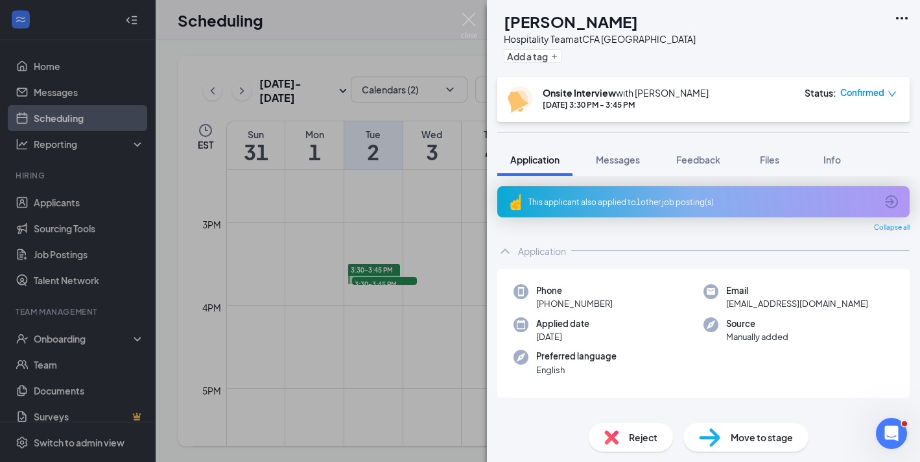
click at [900, 16] on icon "Ellipses" at bounding box center [902, 18] width 16 height 16
click at [737, 430] on span "Move to stage" at bounding box center [762, 437] width 62 height 14
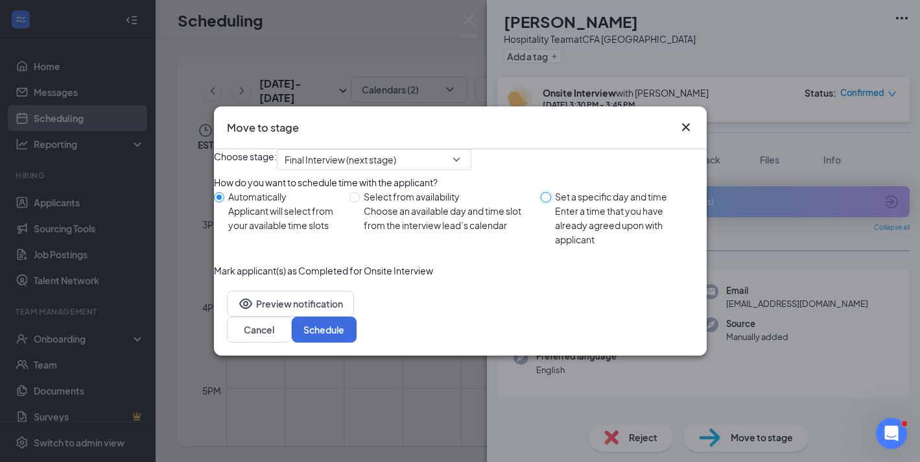
click at [542, 202] on input "Set a specific day and time Enter a time that you have already agreed upon with…" at bounding box center [546, 197] width 10 height 10
radio input "true"
radio input "false"
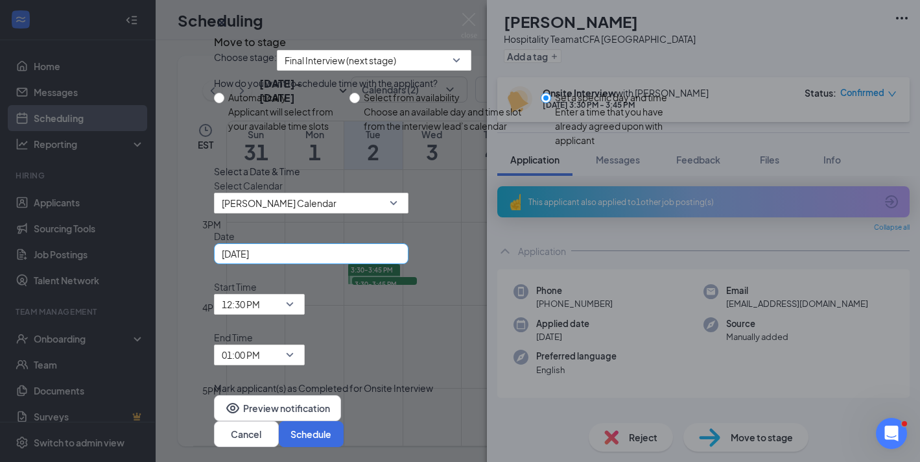
click at [401, 261] on div "[DATE]" at bounding box center [311, 253] width 179 height 14
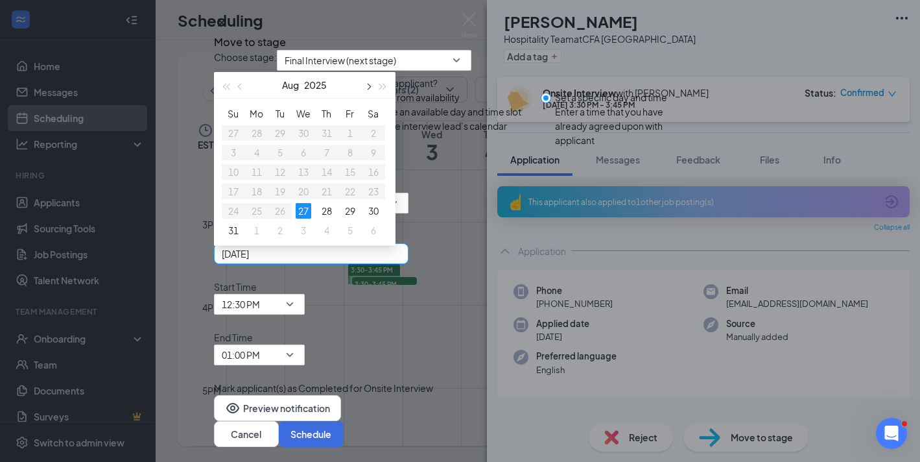
click at [372, 90] on span "button" at bounding box center [368, 87] width 6 height 6
type input "[DATE]"
click at [530, 250] on div "Select a Date & Time Select Calendar [PERSON_NAME] Calendar Date [DATE] [DATE] …" at bounding box center [460, 264] width 493 height 201
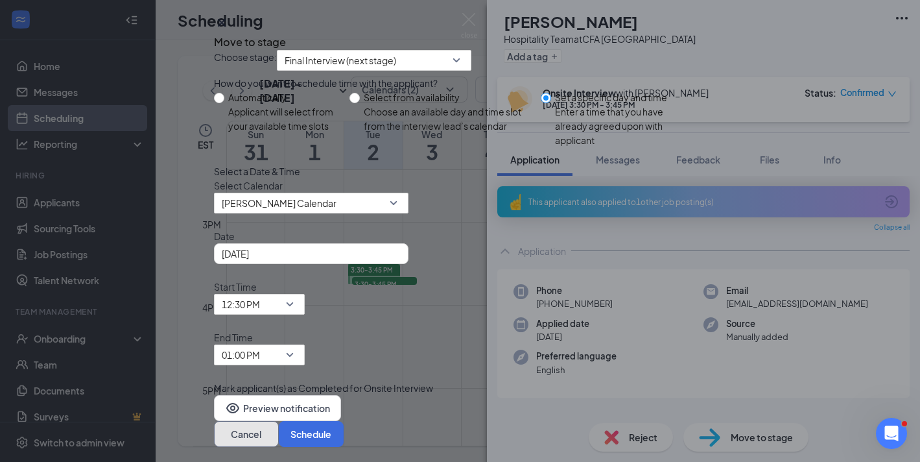
click at [279, 421] on button "Cancel" at bounding box center [246, 434] width 65 height 26
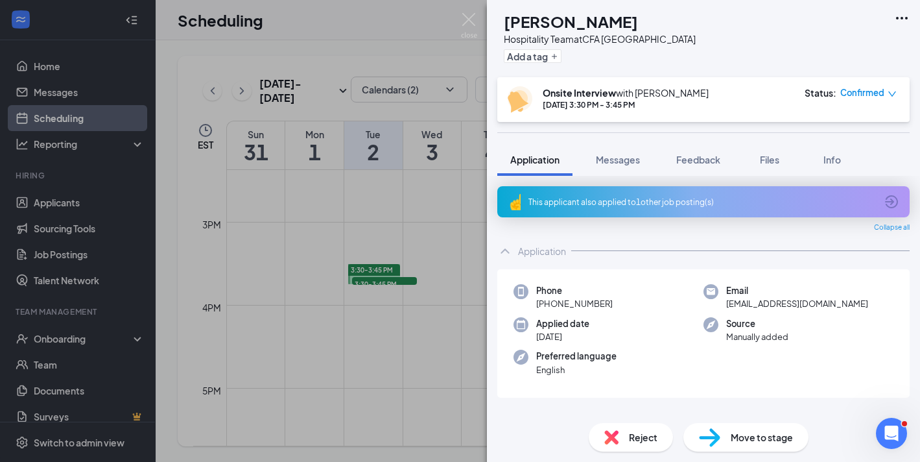
click at [379, 307] on div "DT [PERSON_NAME] Hospitality Team at CFA [GEOGRAPHIC_DATA] Add a tag Onsite Int…" at bounding box center [460, 231] width 920 height 462
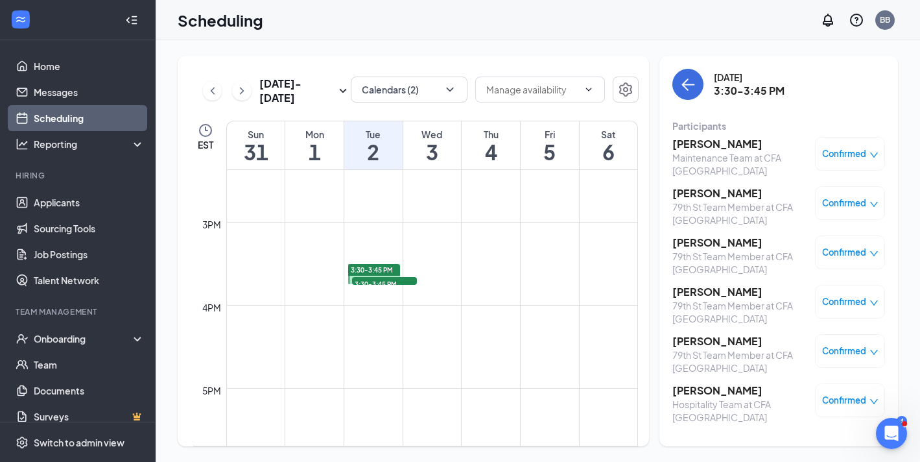
click at [445, 152] on h1 "3" at bounding box center [432, 152] width 58 height 22
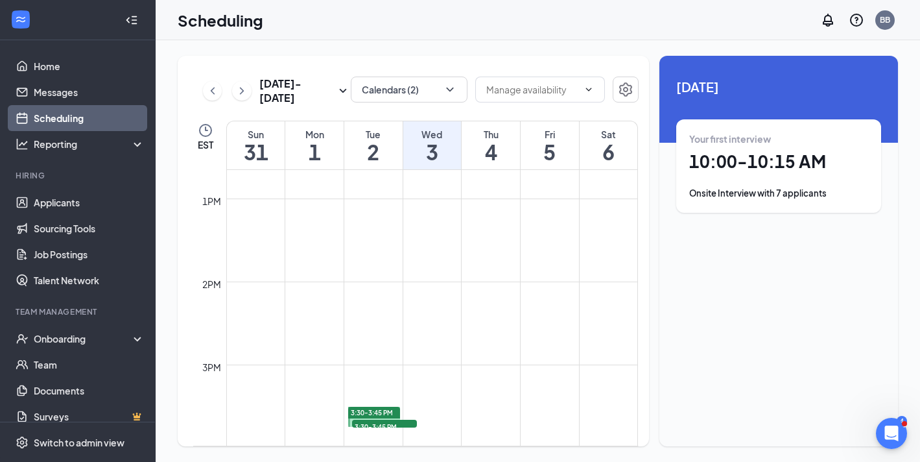
scroll to position [1046, 0]
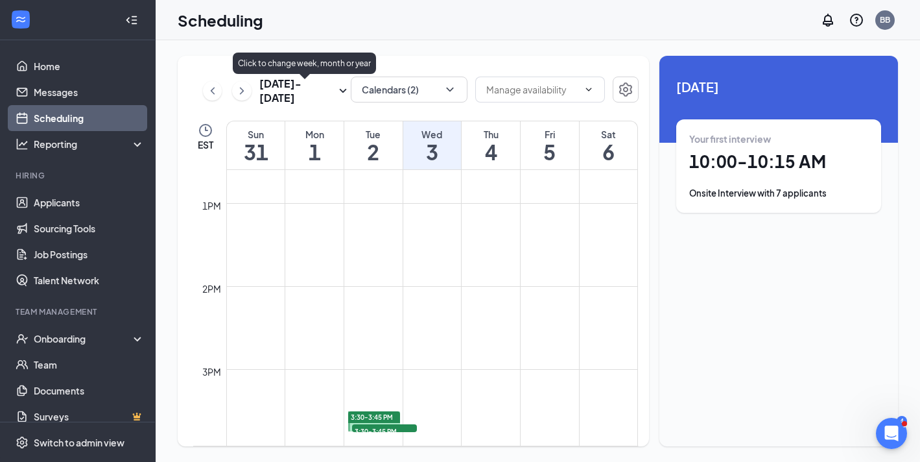
click at [340, 89] on icon "SmallChevronDown" at bounding box center [343, 91] width 7 height 4
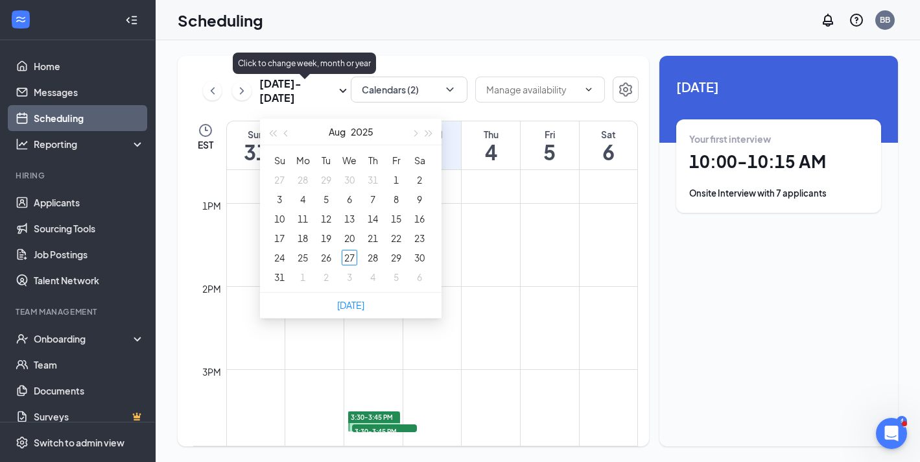
click at [340, 89] on icon "SmallChevronDown" at bounding box center [343, 91] width 7 height 4
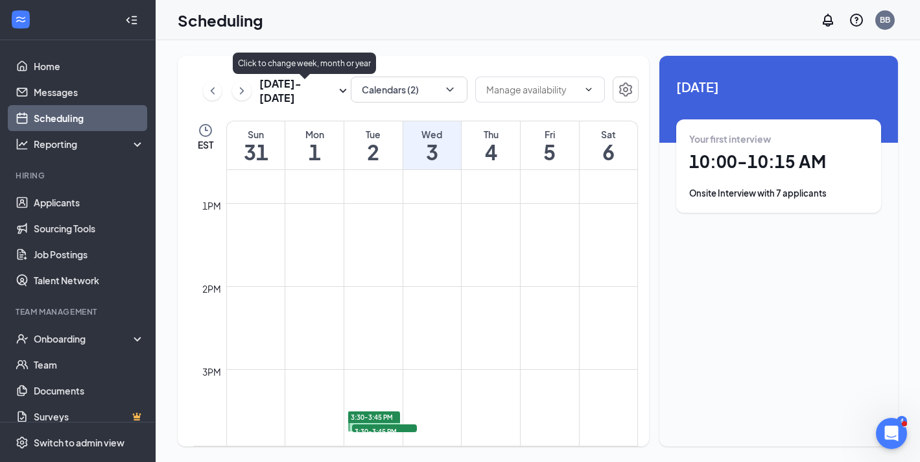
click at [340, 89] on icon "SmallChevronDown" at bounding box center [343, 91] width 7 height 4
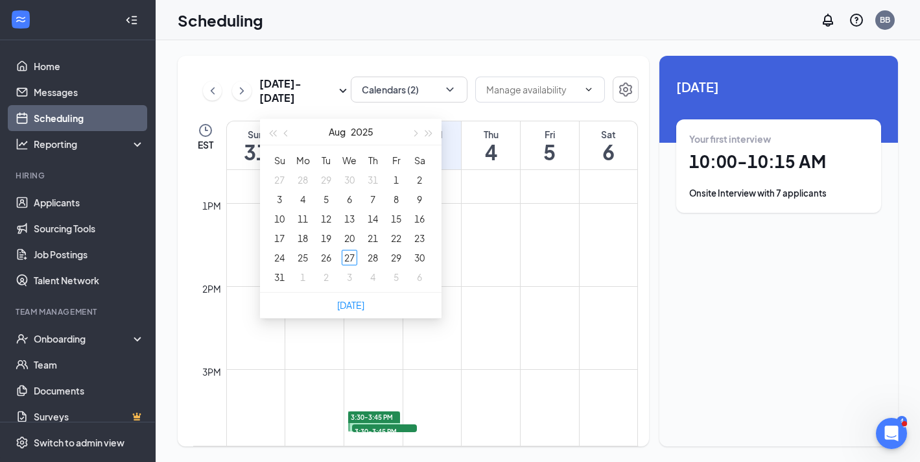
type input "[DATE]"
click at [418, 135] on button "button" at bounding box center [414, 132] width 14 height 26
type input "[DATE]"
click at [352, 198] on div "10" at bounding box center [350, 199] width 16 height 16
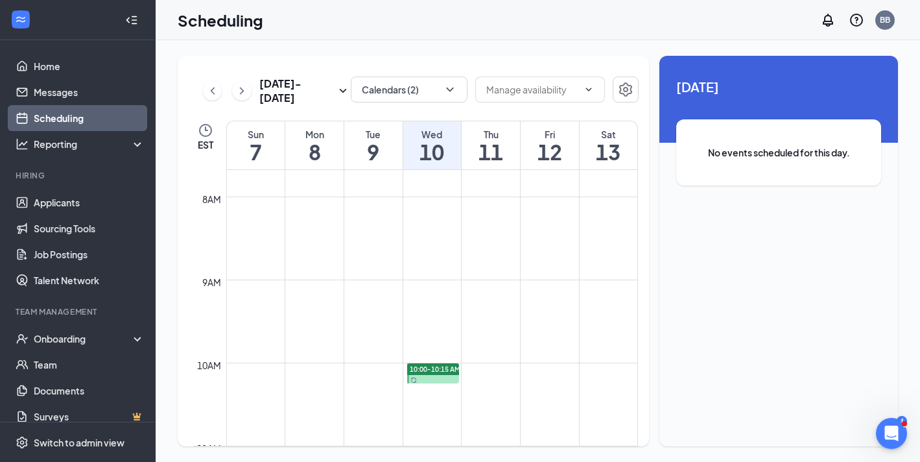
scroll to position [702, 0]
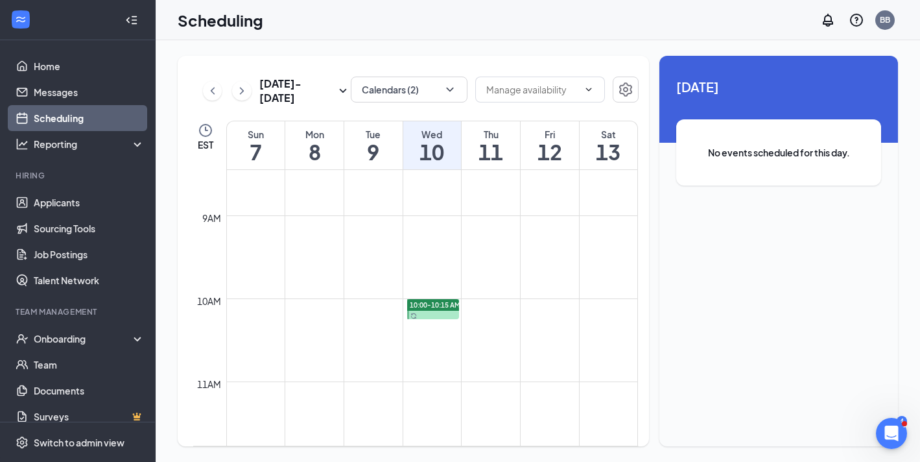
click at [425, 306] on span "10:00-10:15 AM" at bounding box center [435, 304] width 51 height 9
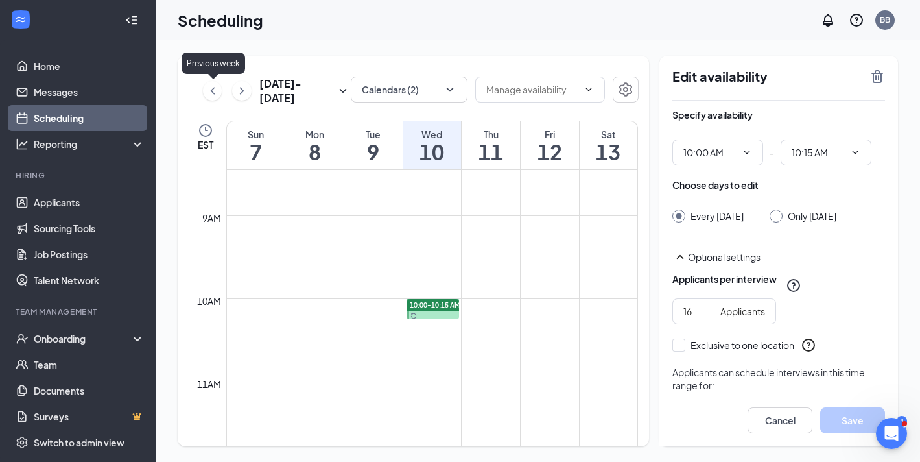
click at [213, 90] on icon "ChevronLeft" at bounding box center [212, 91] width 13 height 16
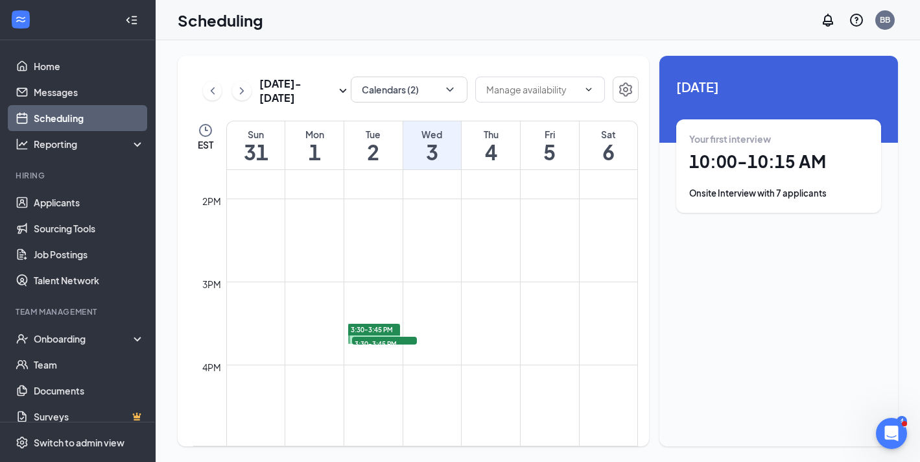
scroll to position [1155, 0]
click at [388, 318] on span "3:30-3:45 PM" at bounding box center [384, 321] width 65 height 13
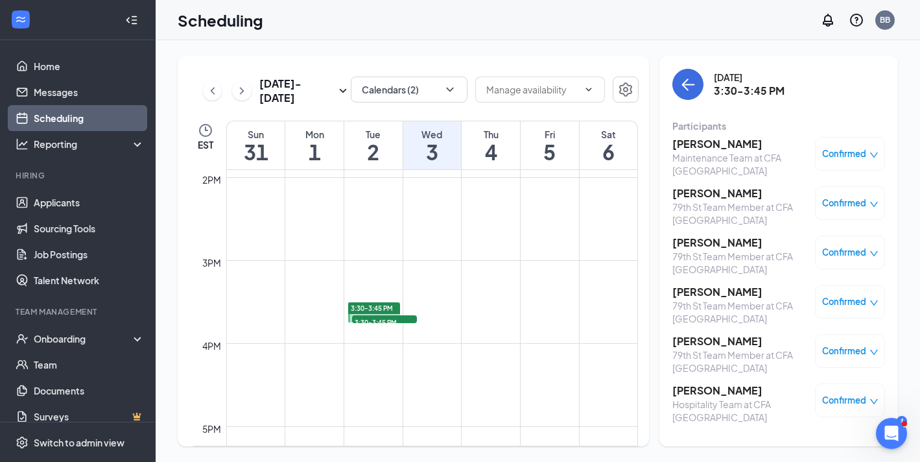
click at [865, 403] on div "Confirmed" at bounding box center [850, 400] width 56 height 13
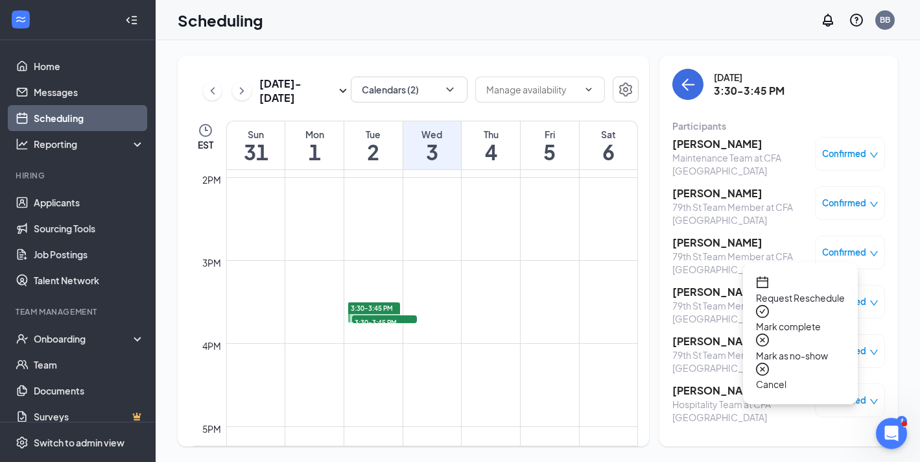
click at [865, 403] on span "Confirmed" at bounding box center [844, 400] width 44 height 13
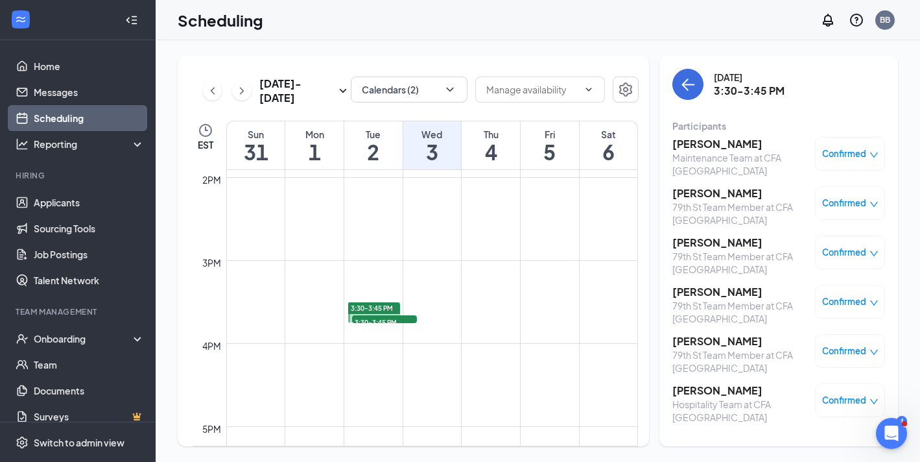
click at [852, 400] on span "Confirmed" at bounding box center [844, 400] width 44 height 13
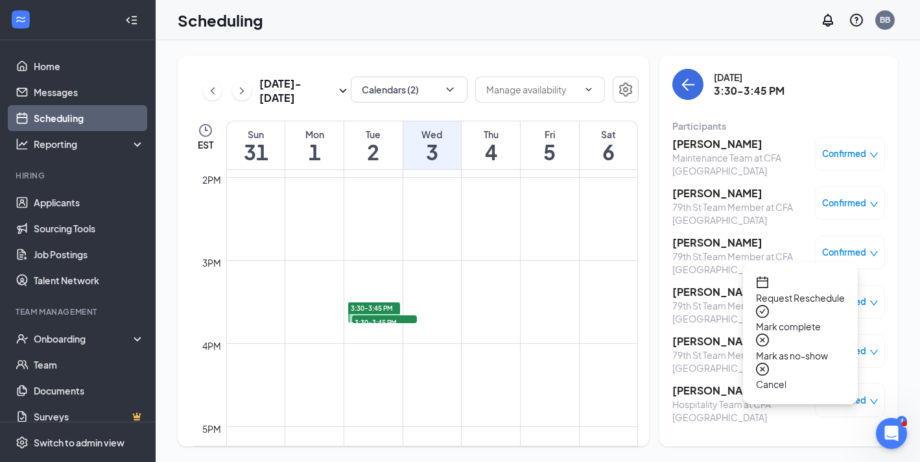
click at [813, 291] on span "Request Reschedule" at bounding box center [800, 298] width 89 height 14
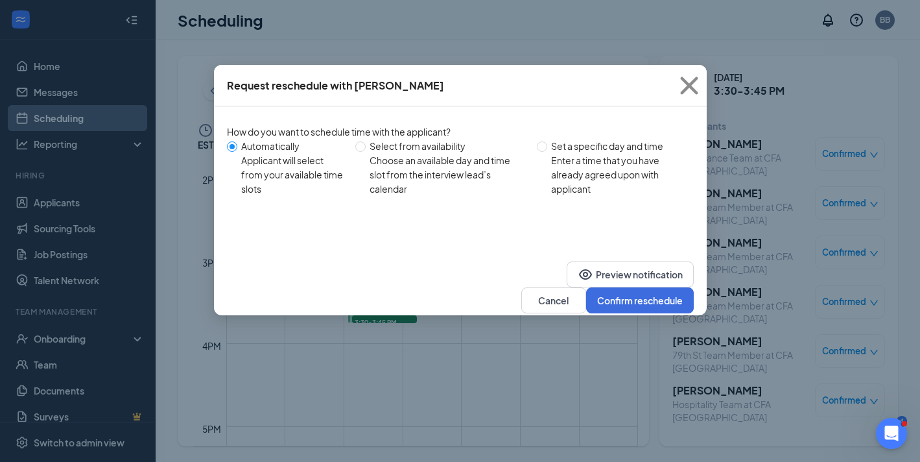
click at [604, 137] on div "How do you want to schedule time with the applicant? Automatically Applicant wi…" at bounding box center [460, 164] width 467 height 78
click at [607, 152] on div "Set a specific day and time" at bounding box center [617, 146] width 132 height 14
click at [547, 152] on input "Set a specific day and time Enter a time that you have already agreed upon with…" at bounding box center [542, 146] width 10 height 10
radio input "true"
radio input "false"
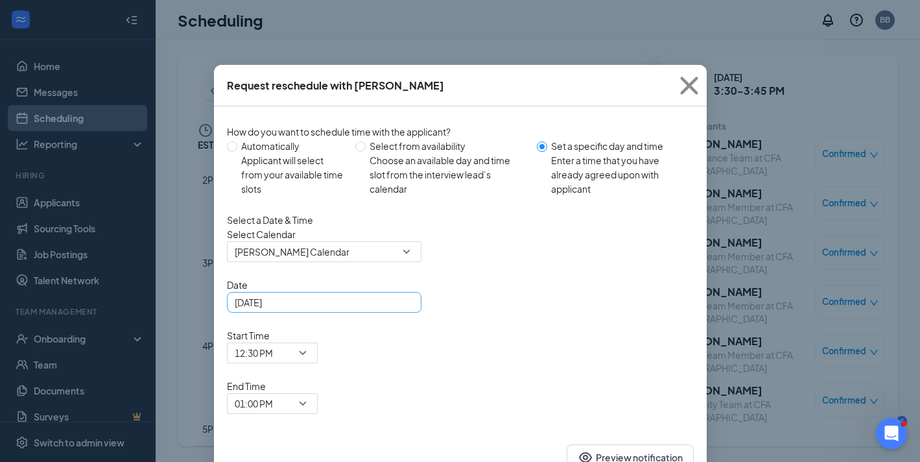
click at [388, 313] on div "[DATE]" at bounding box center [324, 302] width 195 height 21
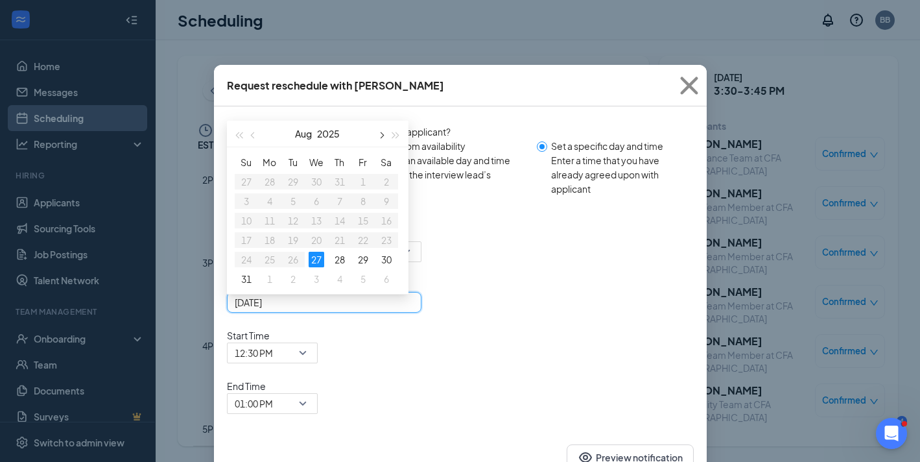
click at [380, 139] on span "button" at bounding box center [381, 135] width 6 height 6
type input "[DATE]"
click at [316, 209] on div "10" at bounding box center [317, 201] width 16 height 16
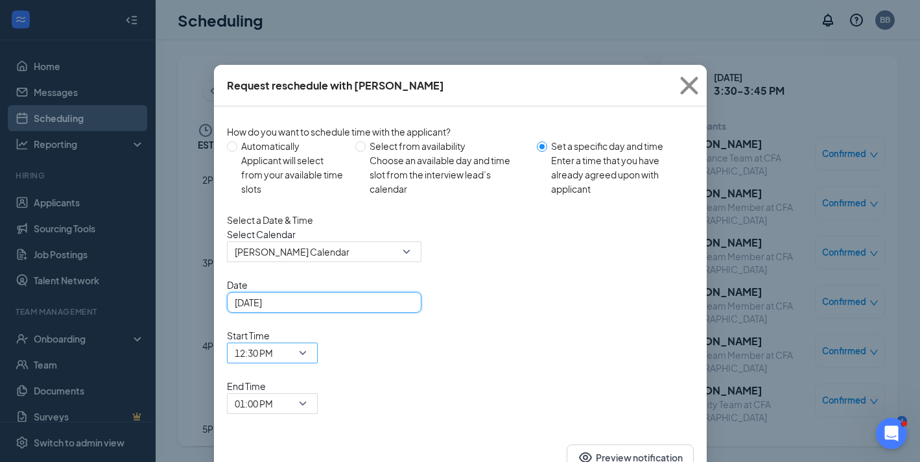
click at [273, 343] on span "12:30 PM" at bounding box center [254, 352] width 38 height 19
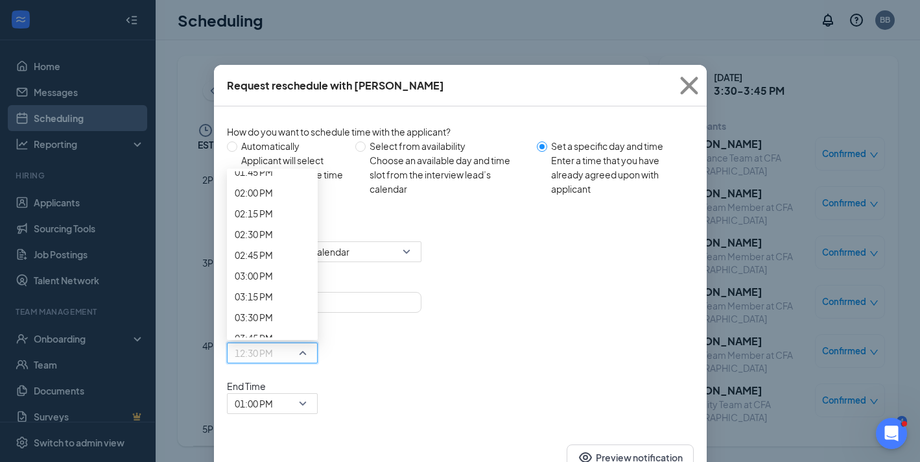
scroll to position [1162, 0]
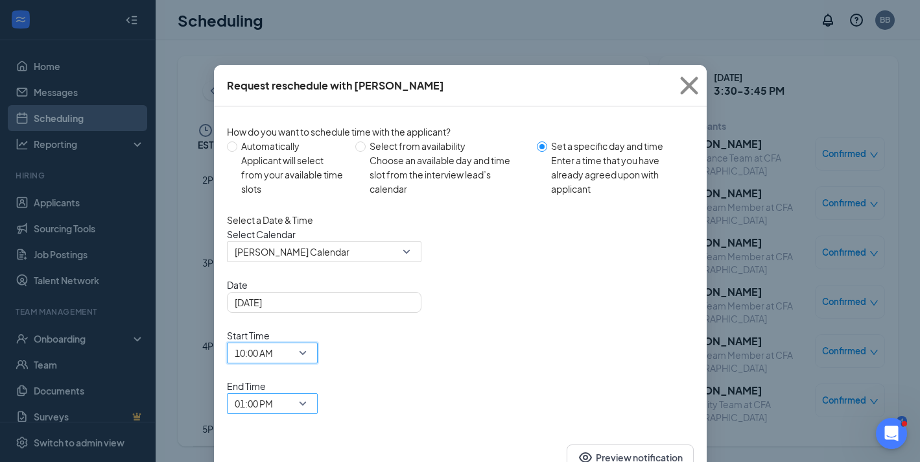
click at [273, 394] on span "01:00 PM" at bounding box center [254, 403] width 38 height 19
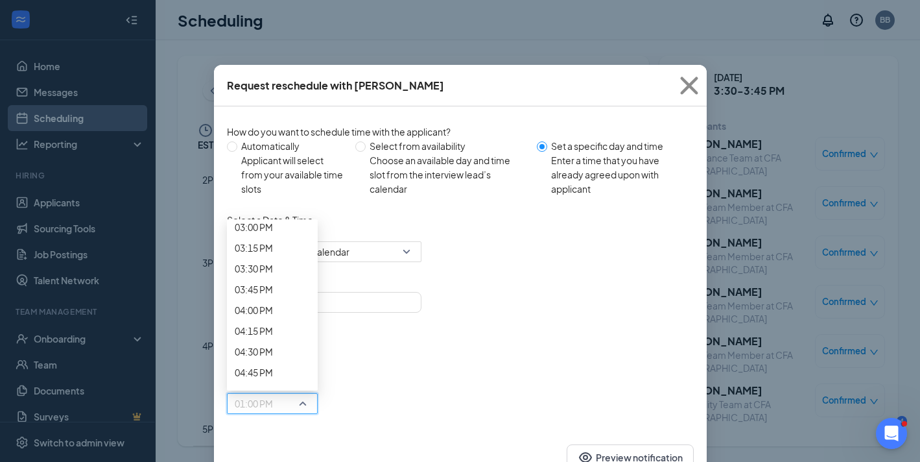
scroll to position [1192, 0]
